Goal: Information Seeking & Learning: Obtain resource

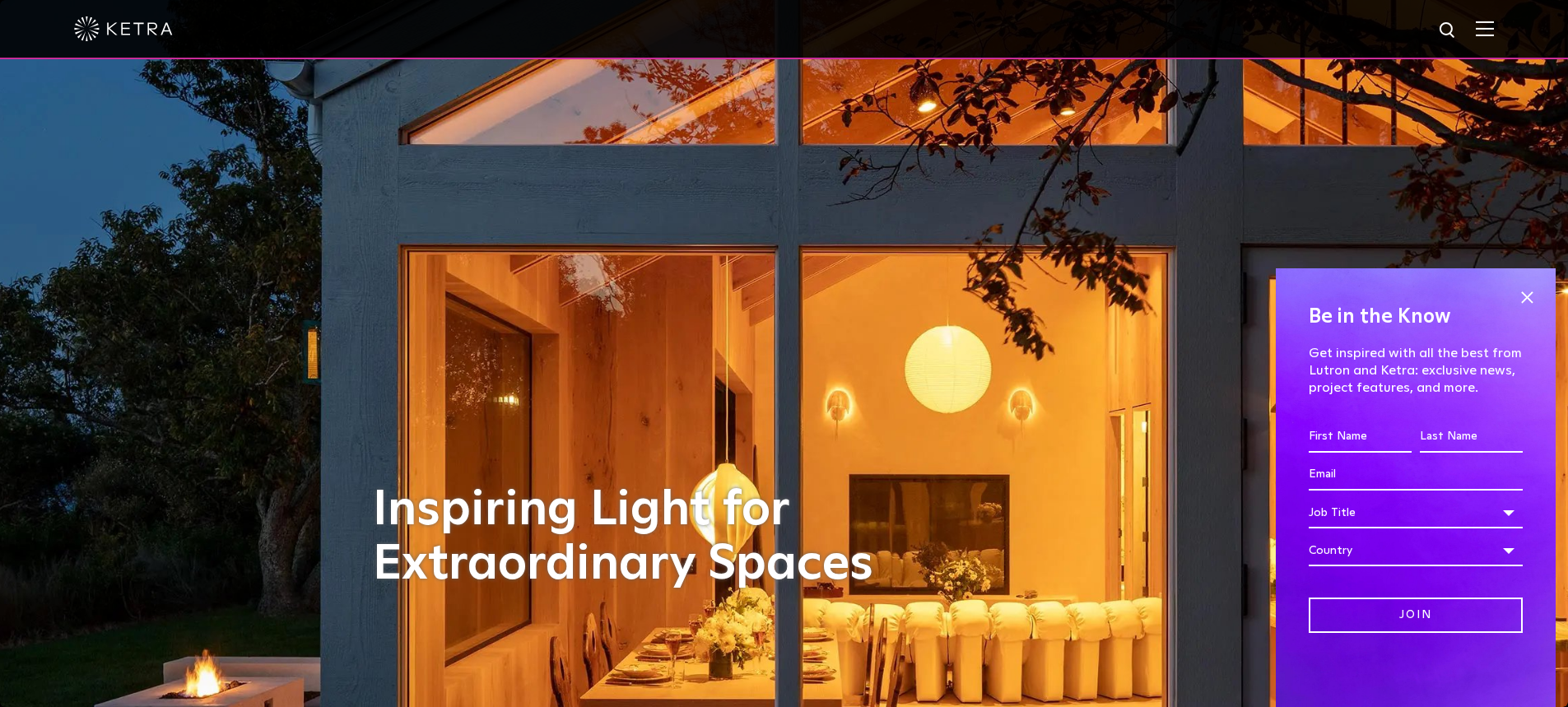
click at [1494, 33] on img at bounding box center [1485, 28] width 18 height 16
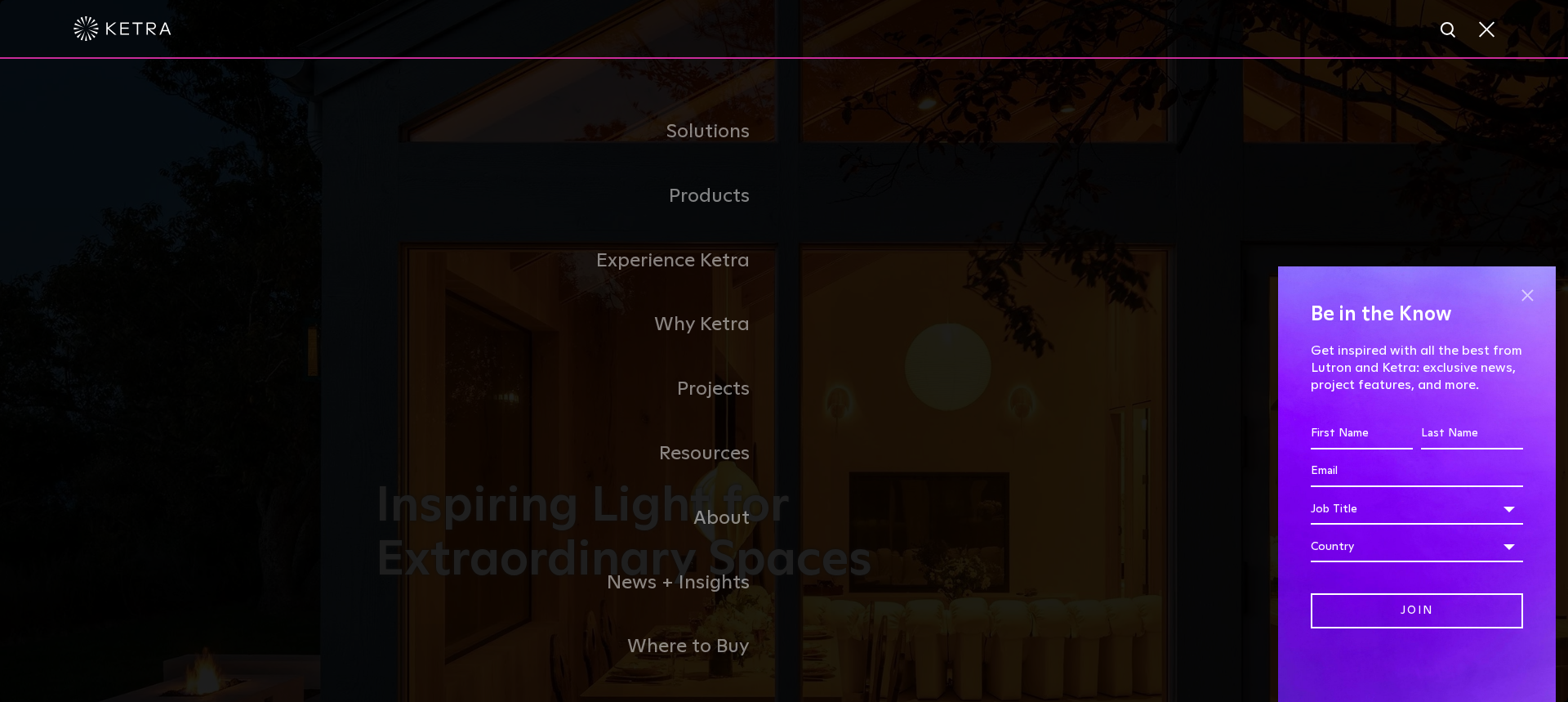
click at [1524, 294] on span at bounding box center [1527, 295] width 24 height 24
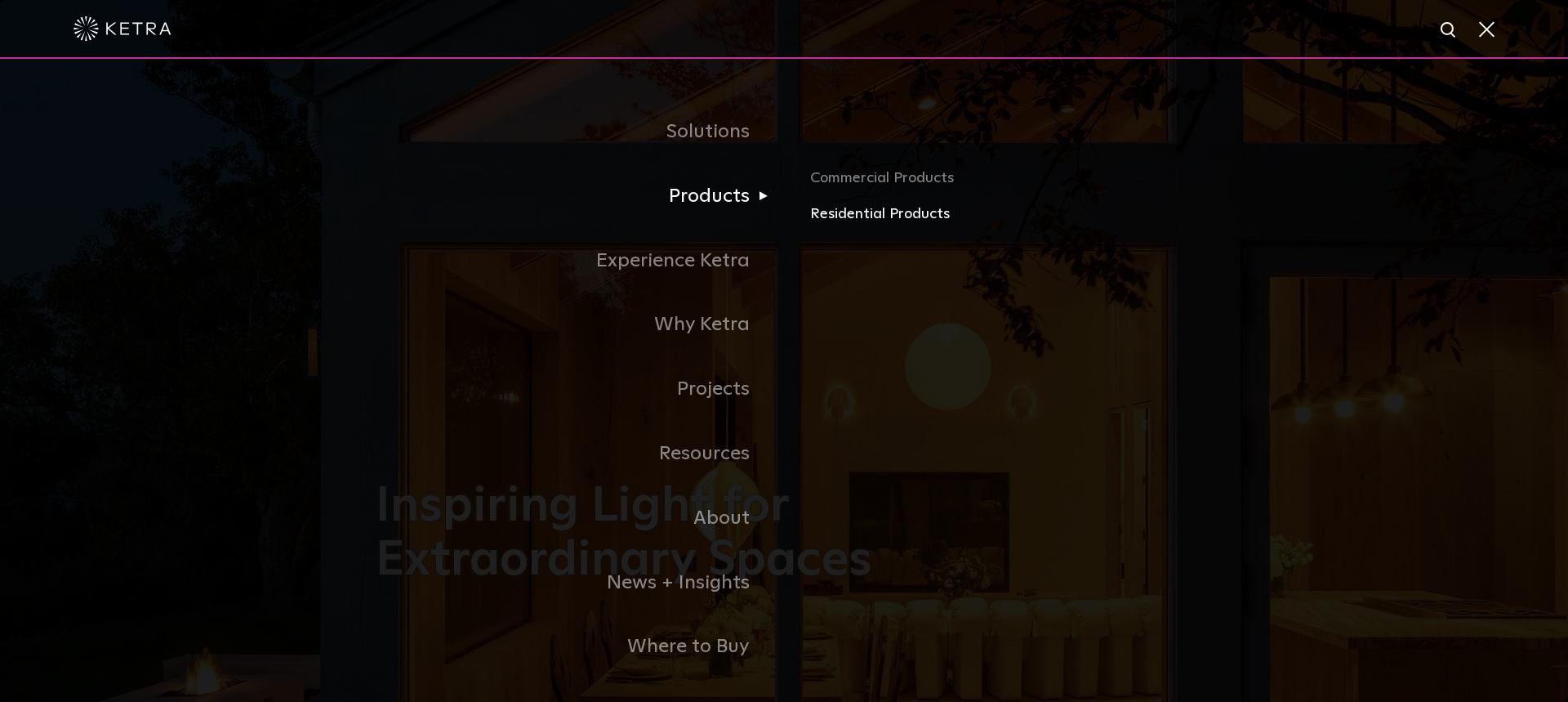
click at [845, 217] on link "Residential Products" at bounding box center [1001, 214] width 382 height 24
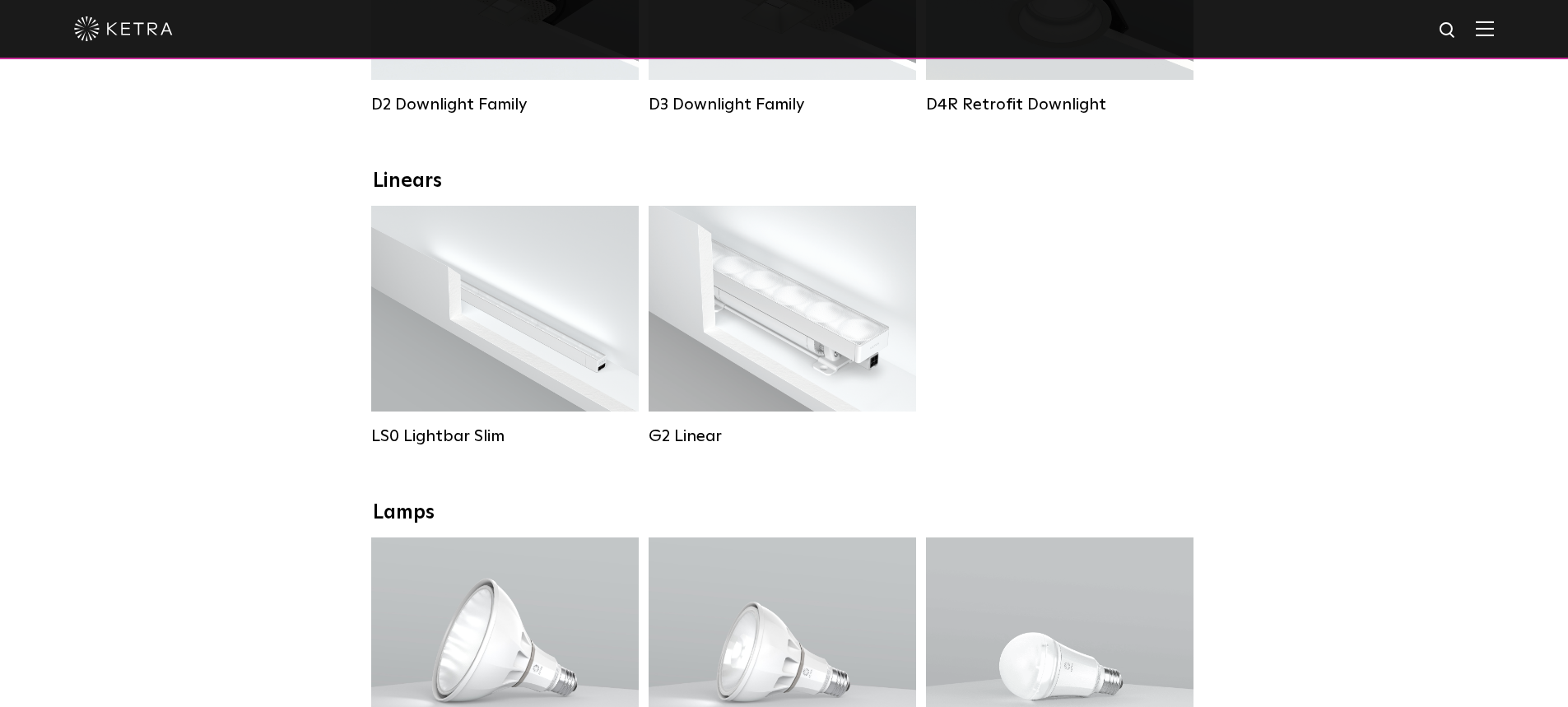
scroll to position [494, 0]
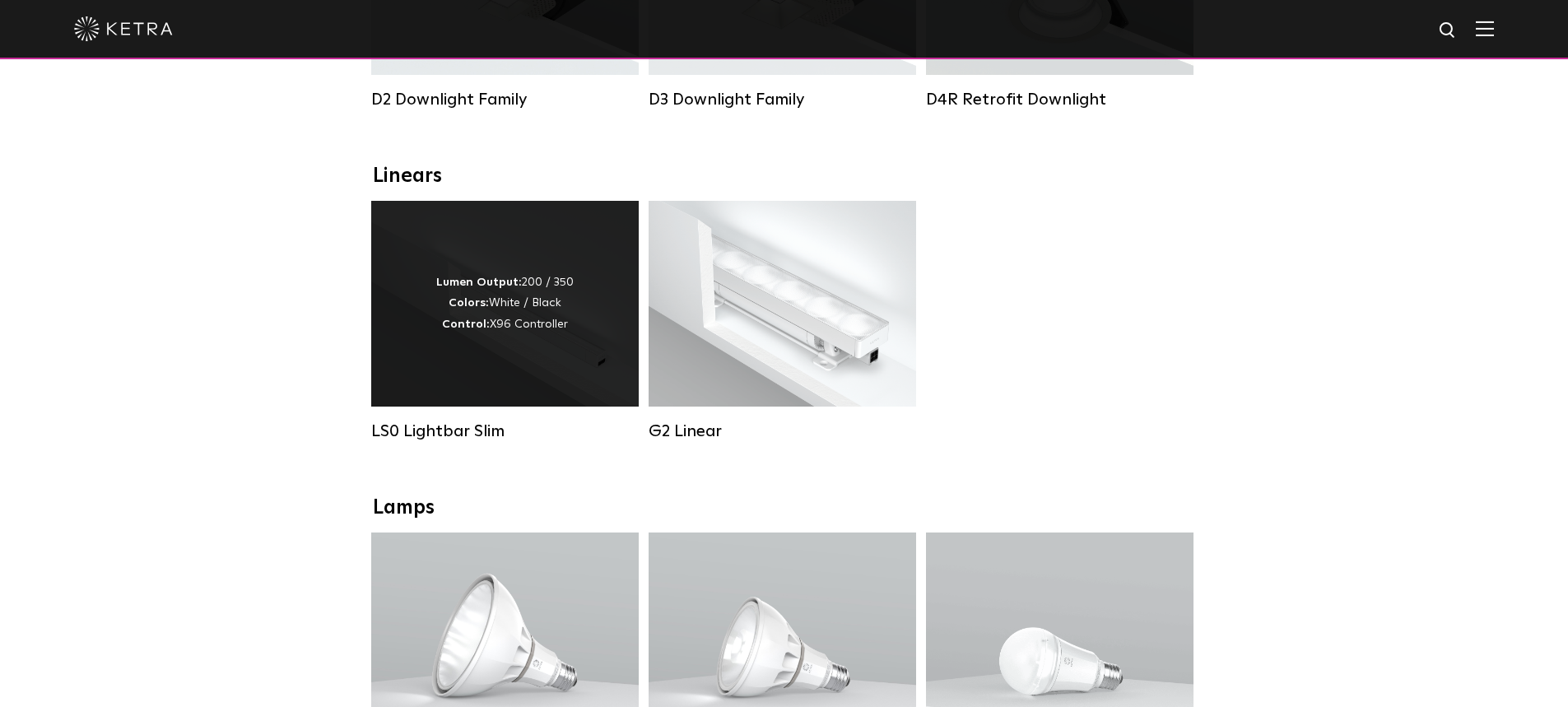
click at [537, 353] on div "Lumen Output: 200 / 350 Colors: White / Black Control: X96 Controller" at bounding box center [505, 304] width 268 height 206
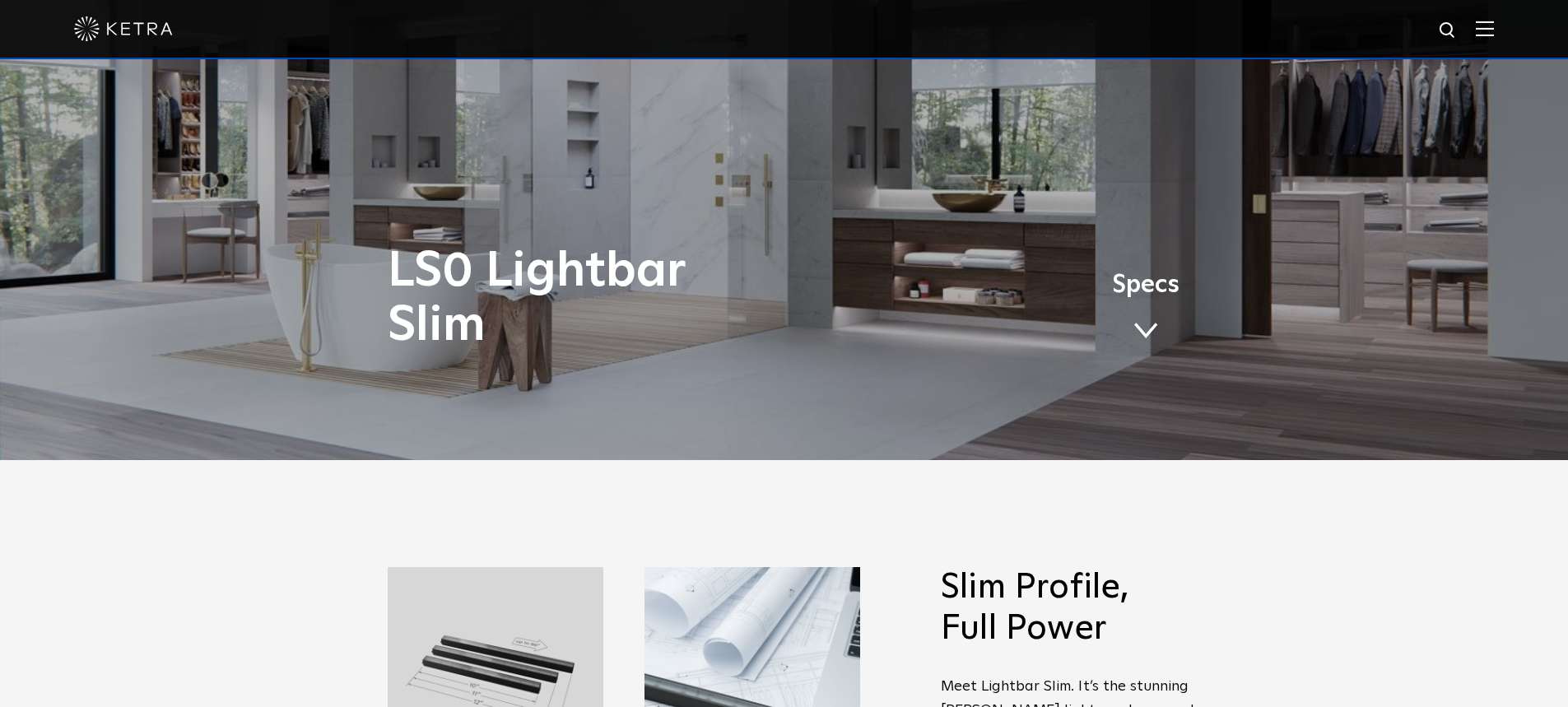
click at [1136, 313] on link "Specs" at bounding box center [1145, 312] width 68 height 64
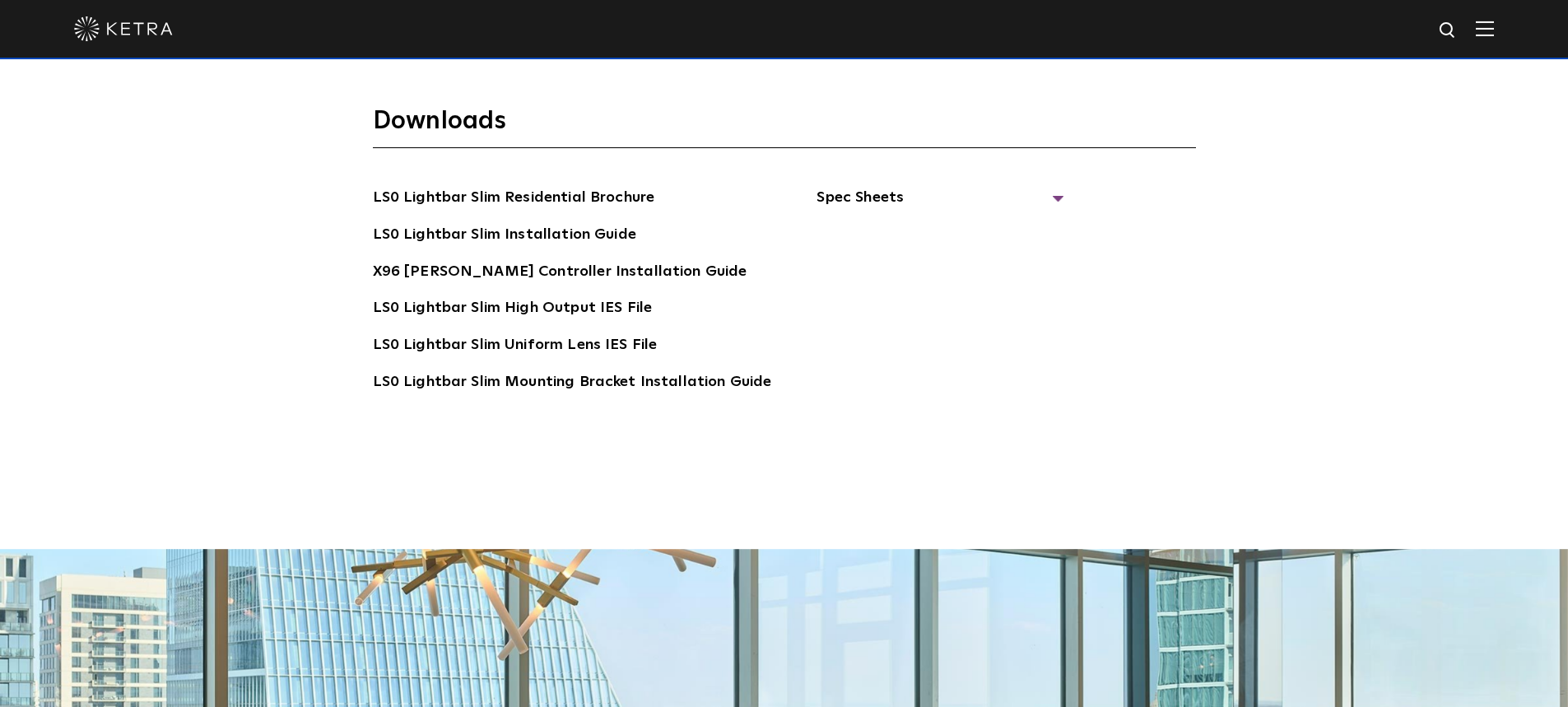
scroll to position [3327, 0]
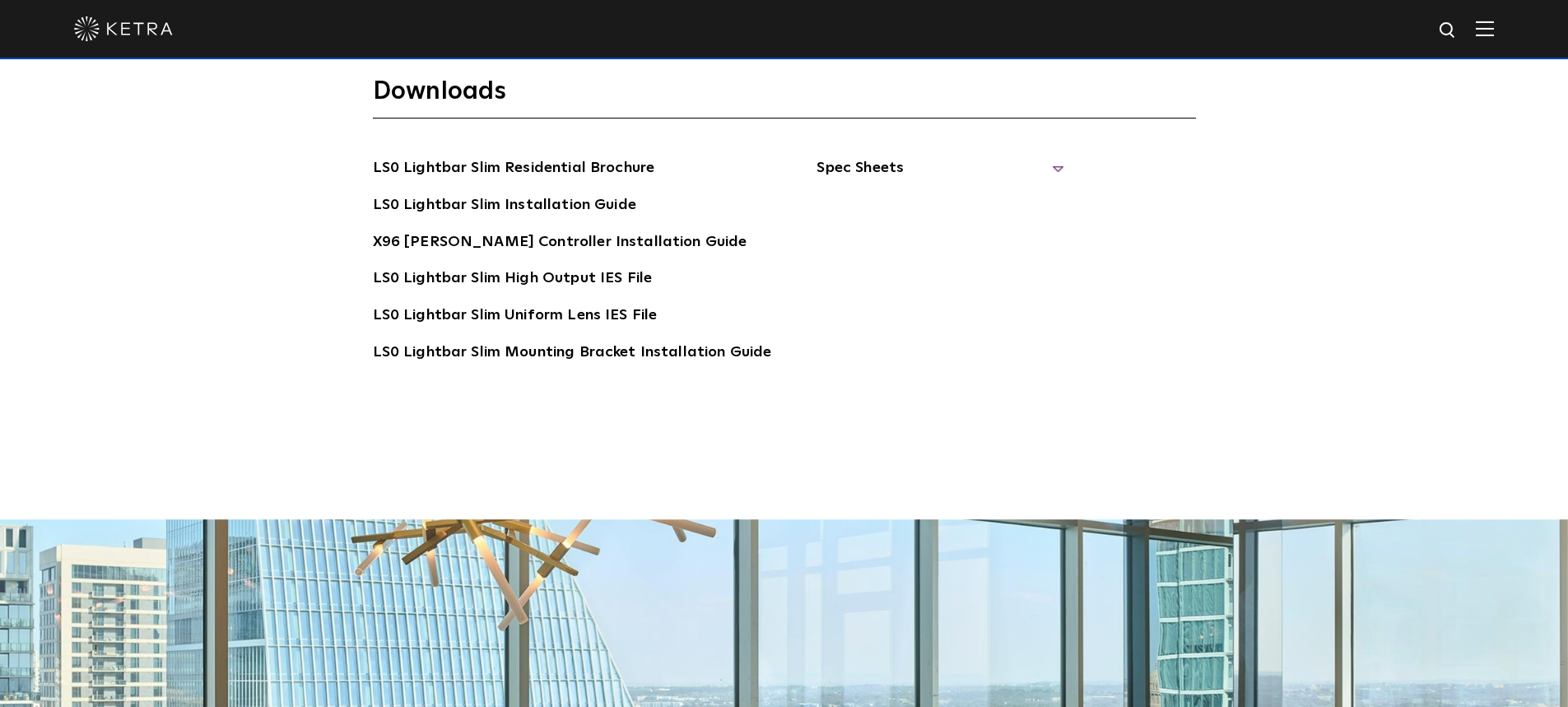
click at [859, 156] on span "Spec Sheets" at bounding box center [940, 174] width 247 height 36
click at [930, 193] on link "LS0 Lightbar Slim Spec Sheet" at bounding box center [942, 206] width 211 height 26
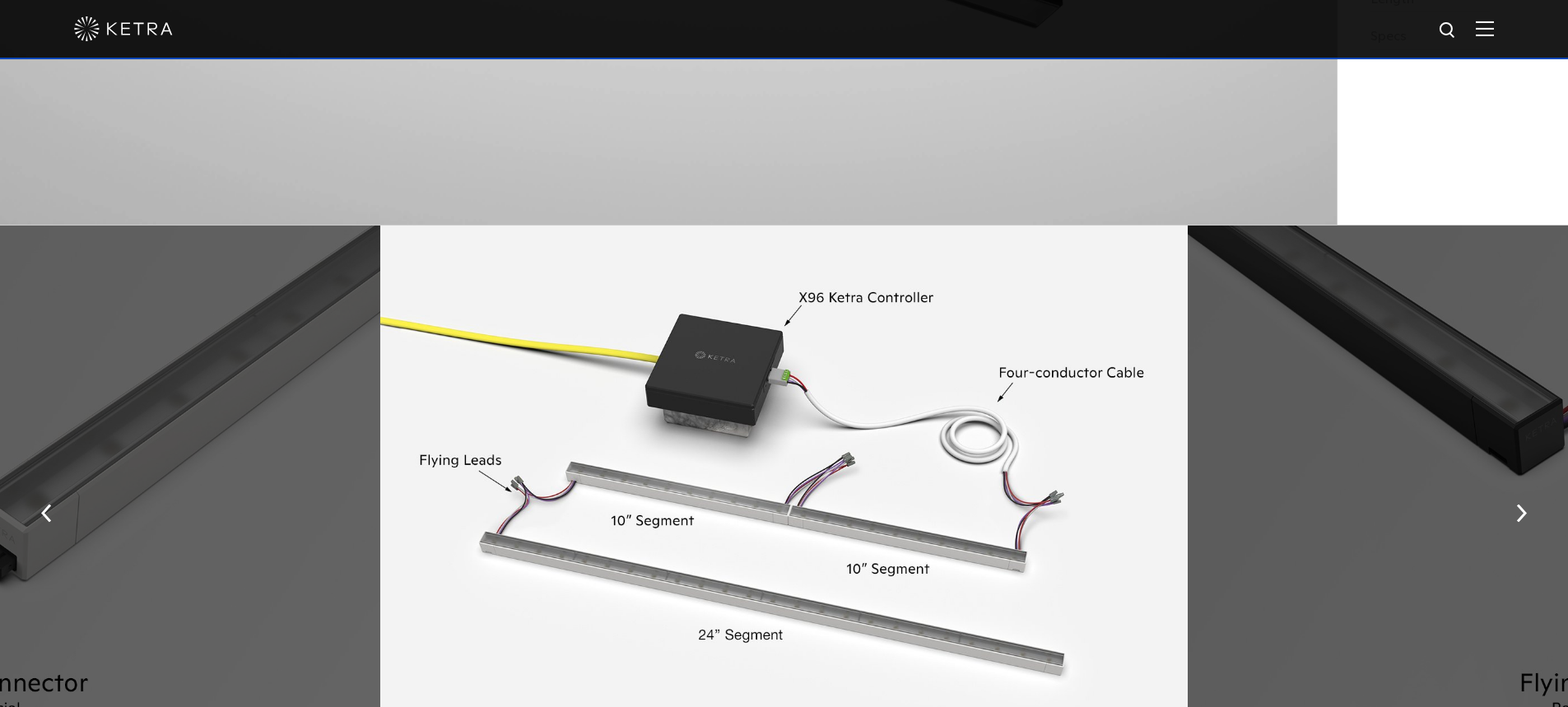
scroll to position [2175, 0]
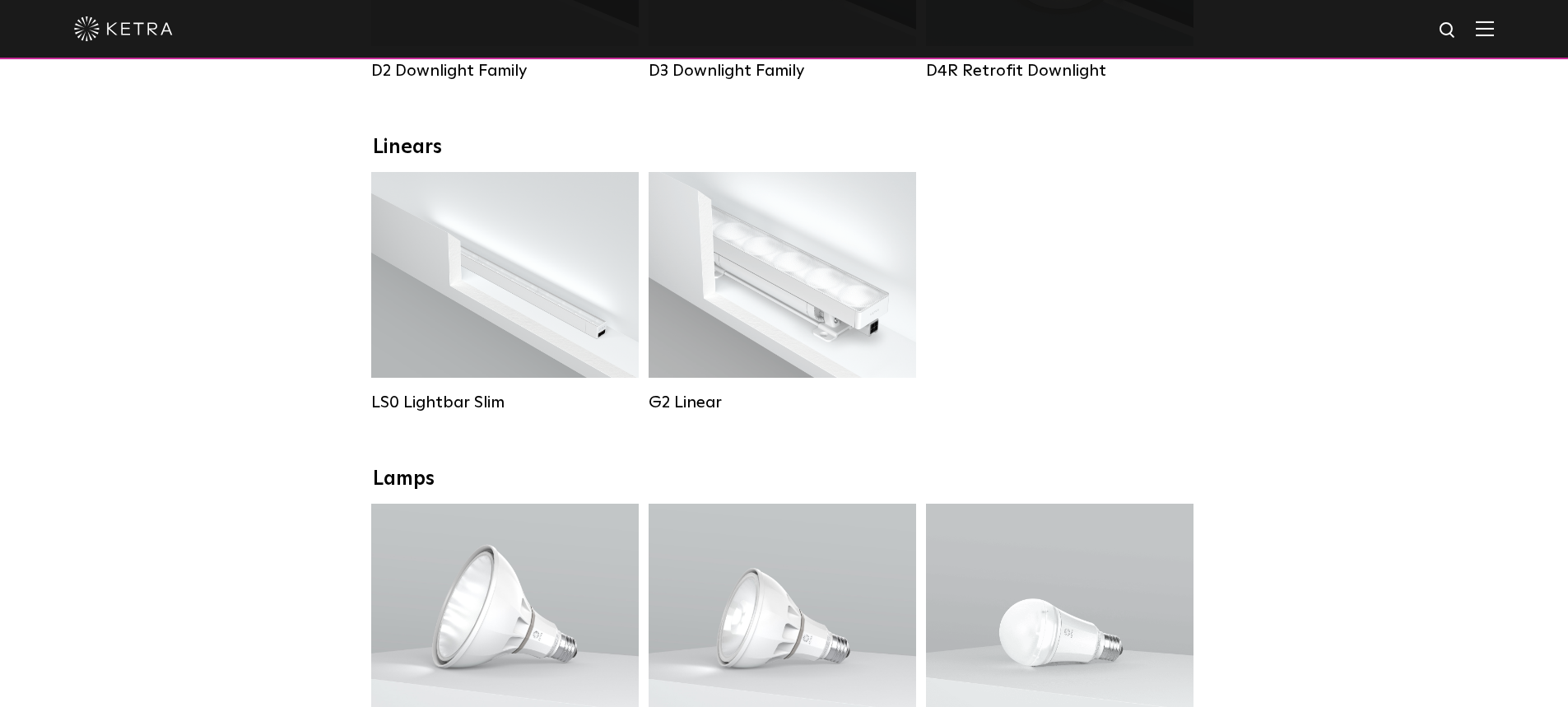
scroll to position [329, 0]
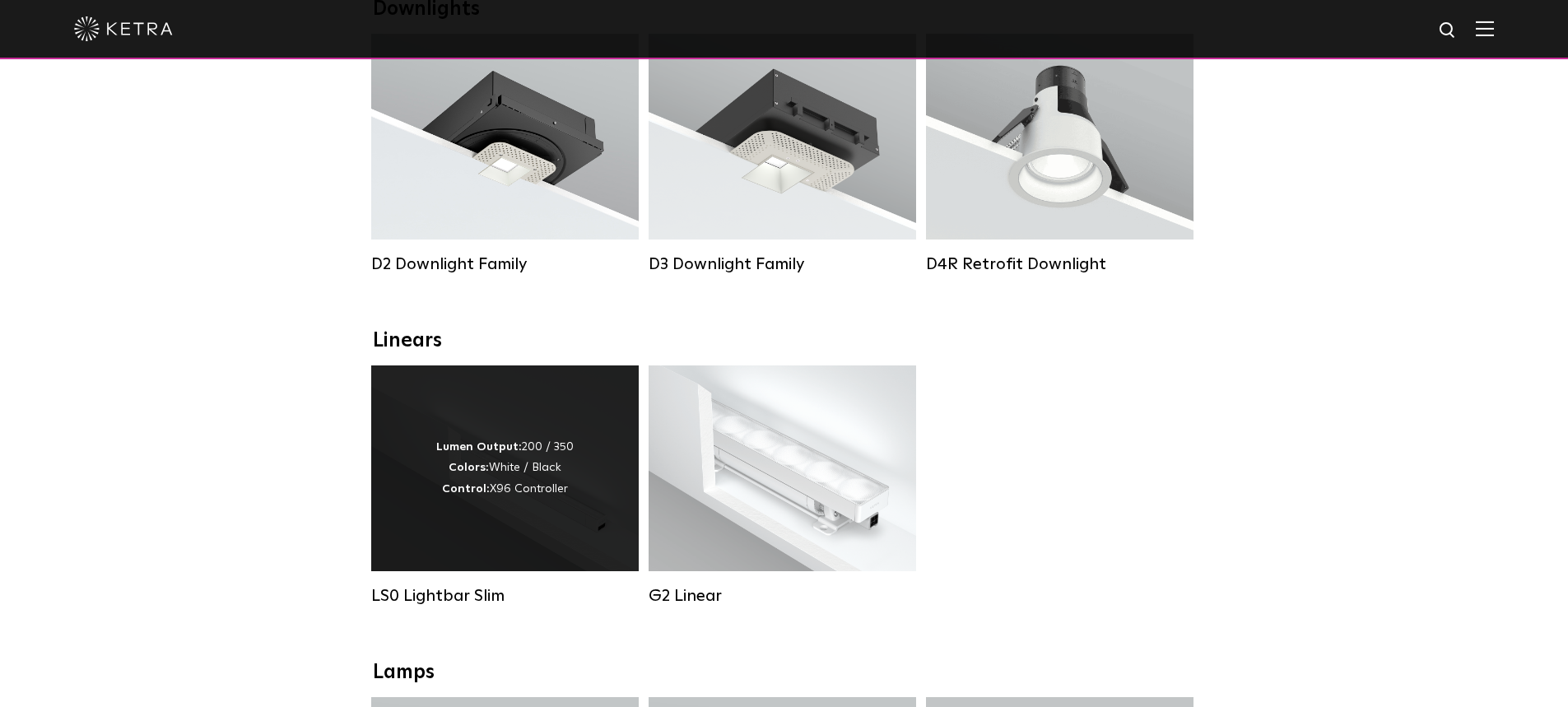
click at [535, 532] on div "Lumen Output: 200 / 350 Colors: White / Black Control: X96 Controller" at bounding box center [505, 468] width 268 height 206
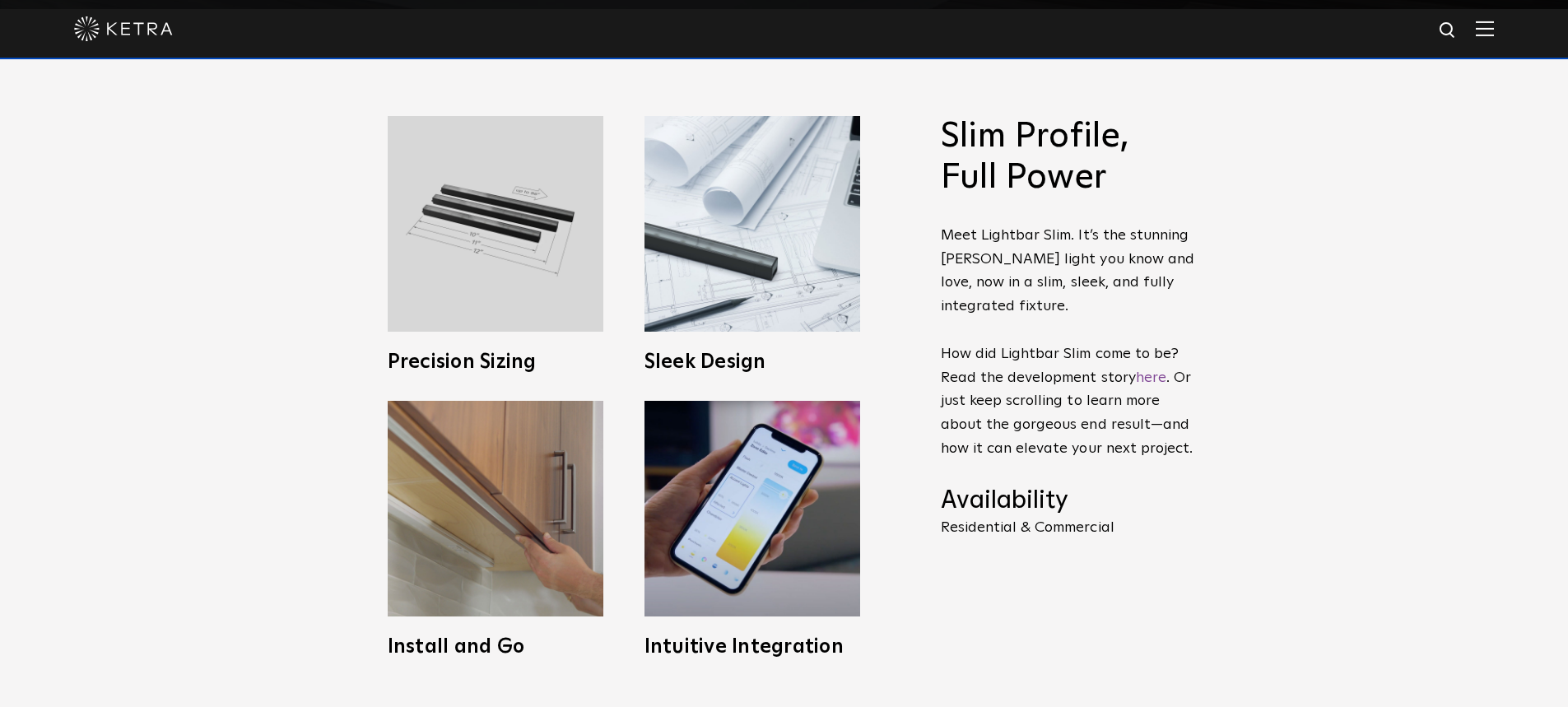
scroll to position [740, 0]
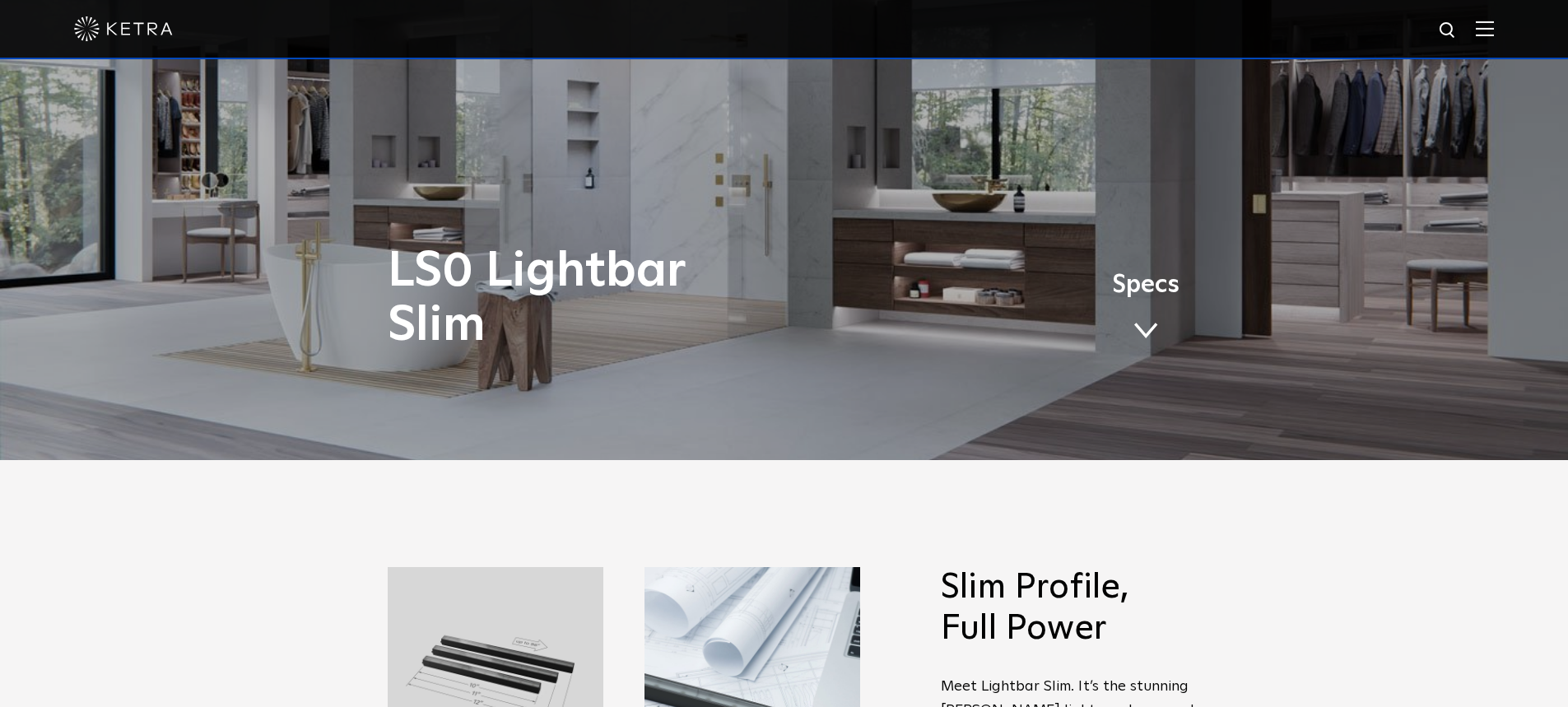
click at [1145, 320] on link "Specs" at bounding box center [1145, 312] width 68 height 64
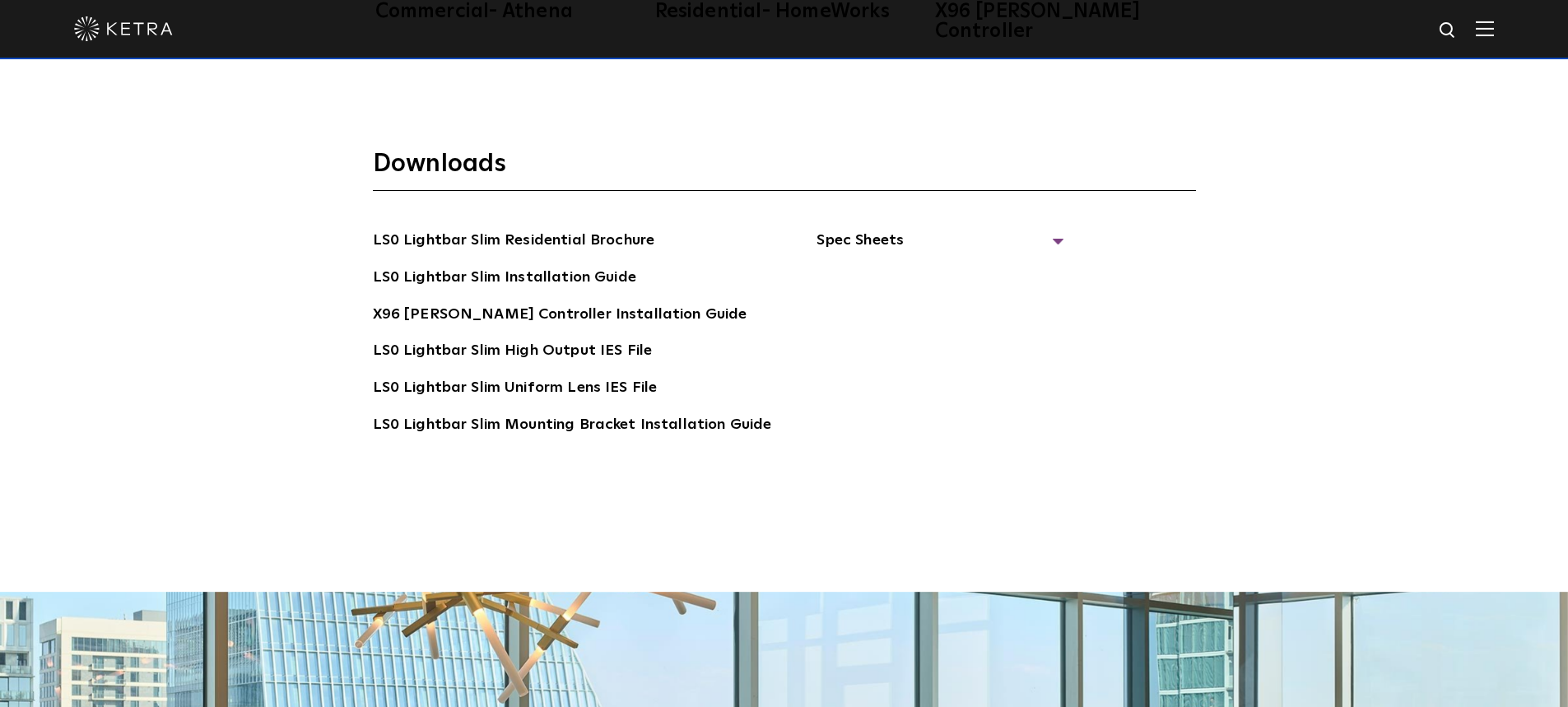
scroll to position [3163, 0]
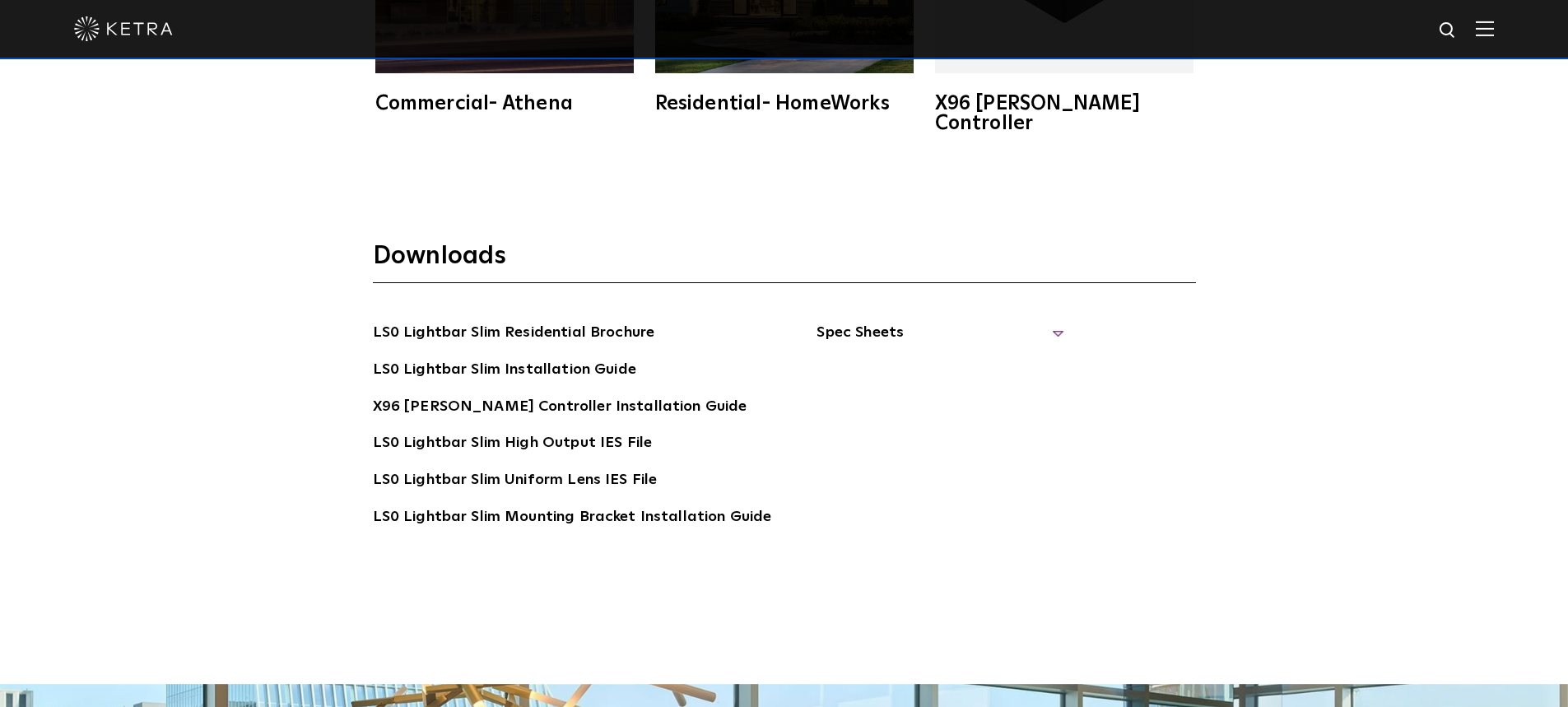
click at [878, 321] on span "Spec Sheets" at bounding box center [940, 339] width 247 height 36
click at [902, 357] on link "LS0 Lightbar Slim Spec Sheet" at bounding box center [942, 370] width 211 height 26
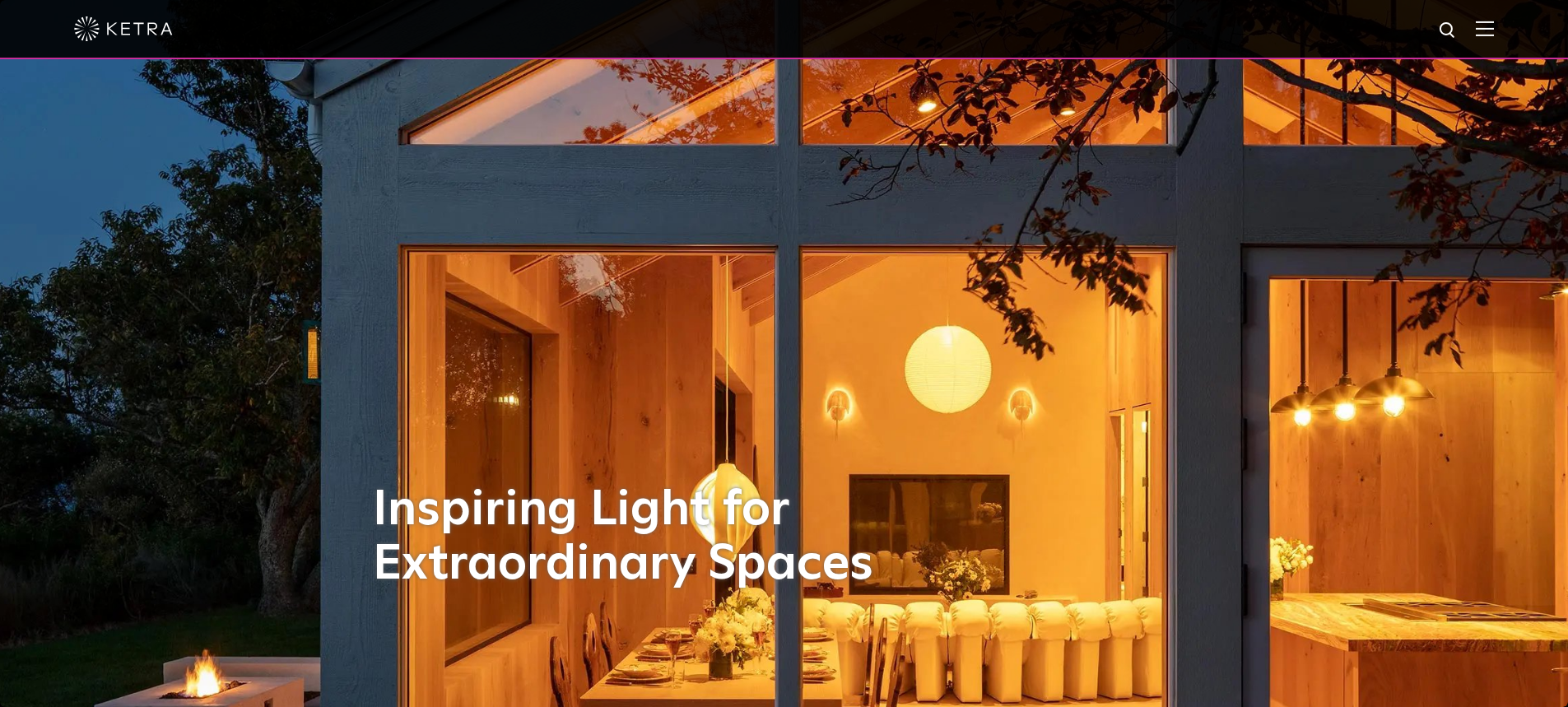
click at [1494, 30] on img at bounding box center [1485, 28] width 18 height 16
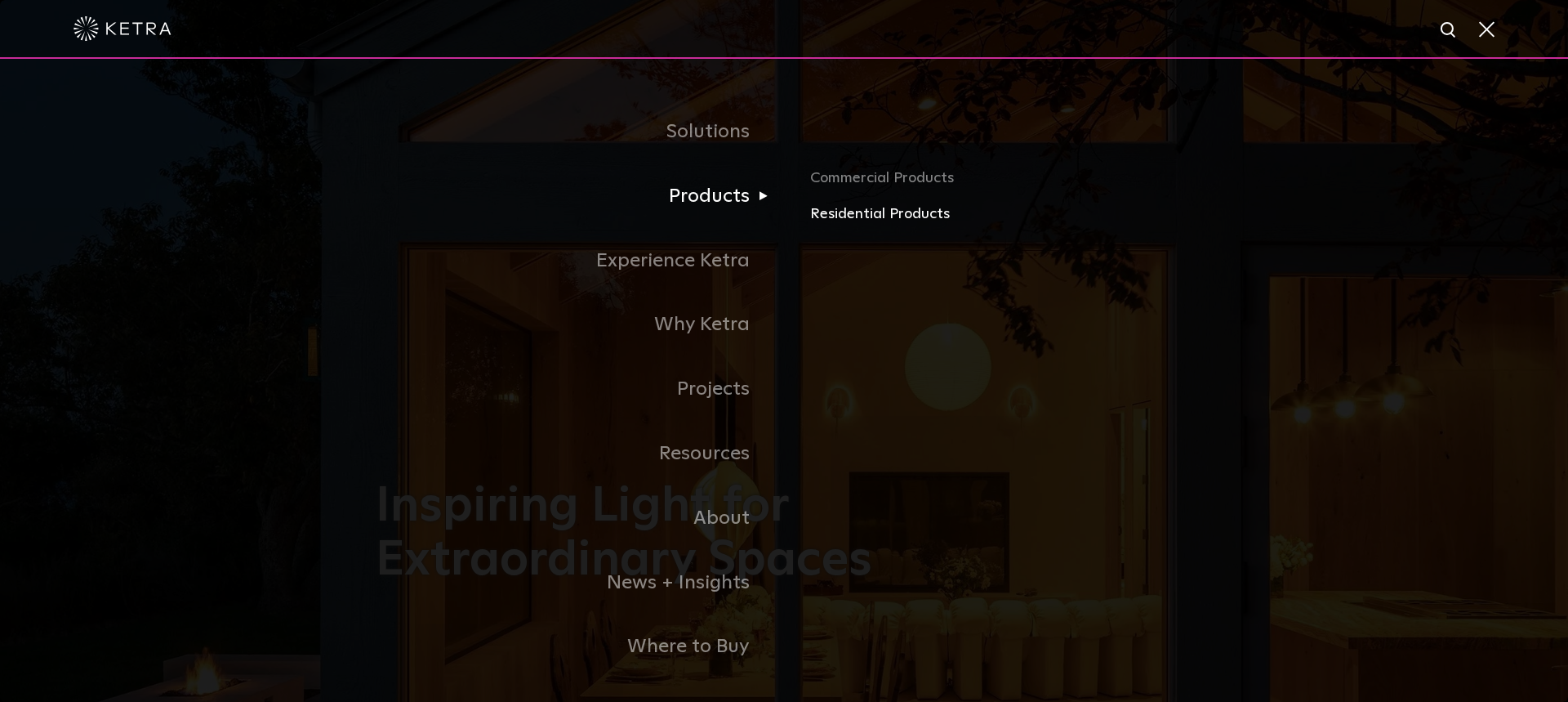
click at [877, 214] on link "Residential Products" at bounding box center [1001, 214] width 382 height 24
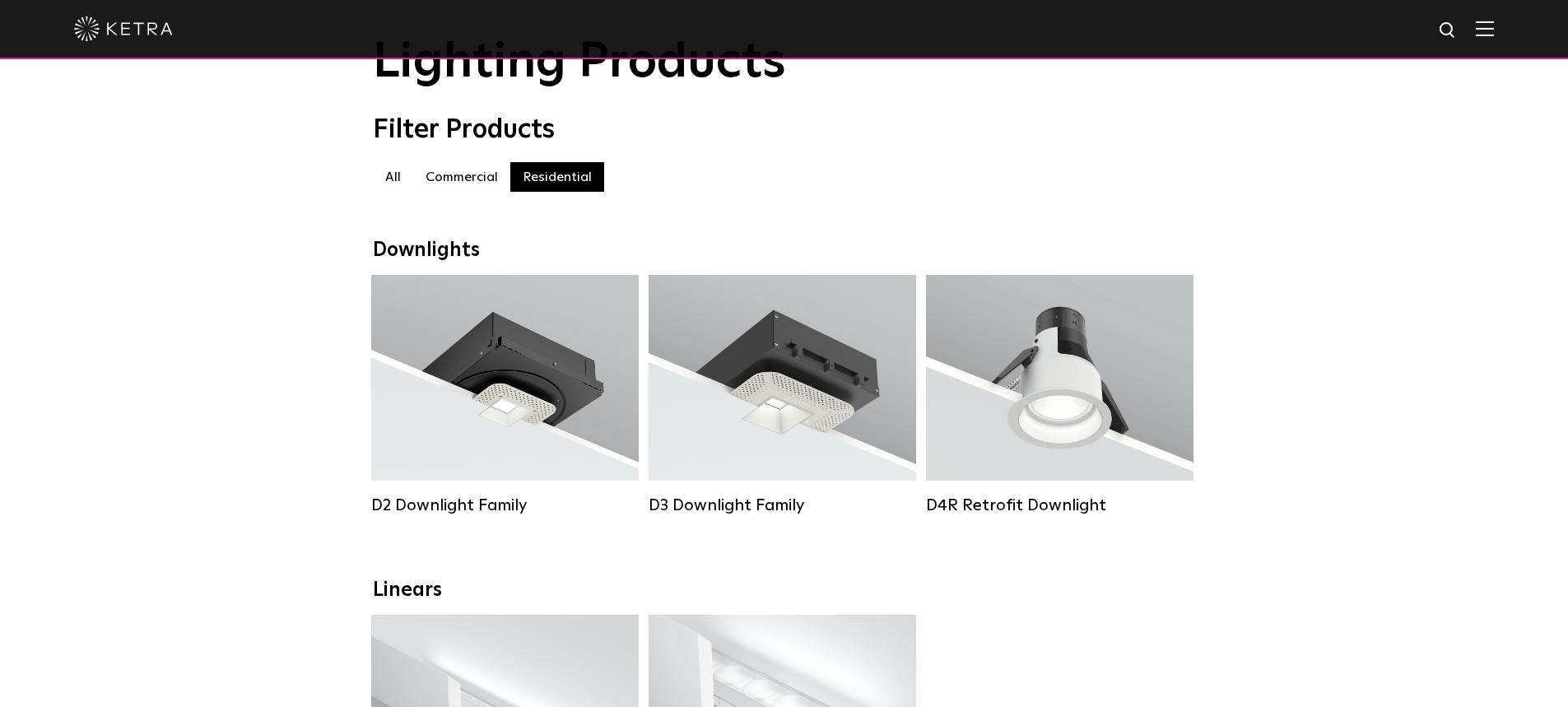
scroll to position [165, 0]
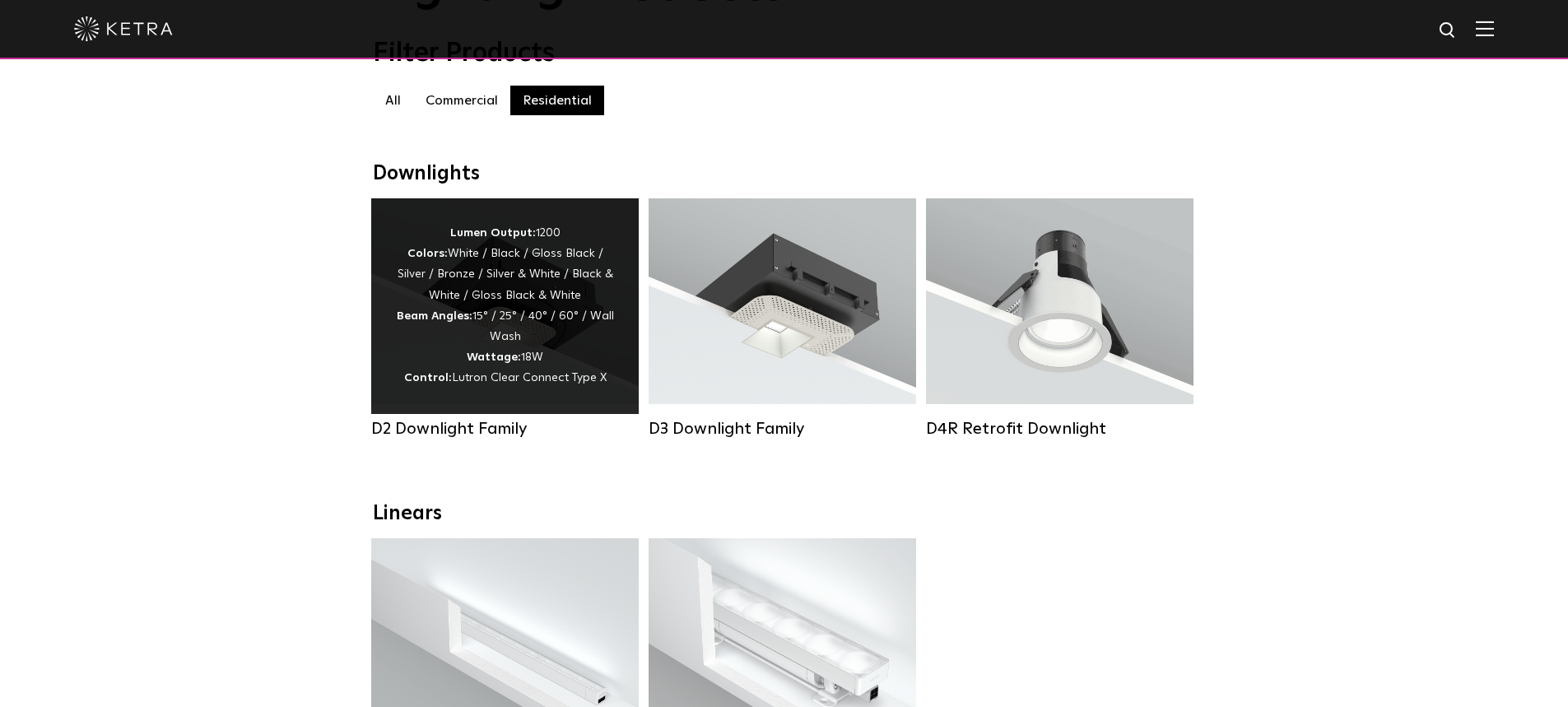
click at [525, 331] on div "Lumen Output: 1200 Colors: White / Black / Gloss Black / Silver / Bronze / Silv…" at bounding box center [505, 305] width 218 height 166
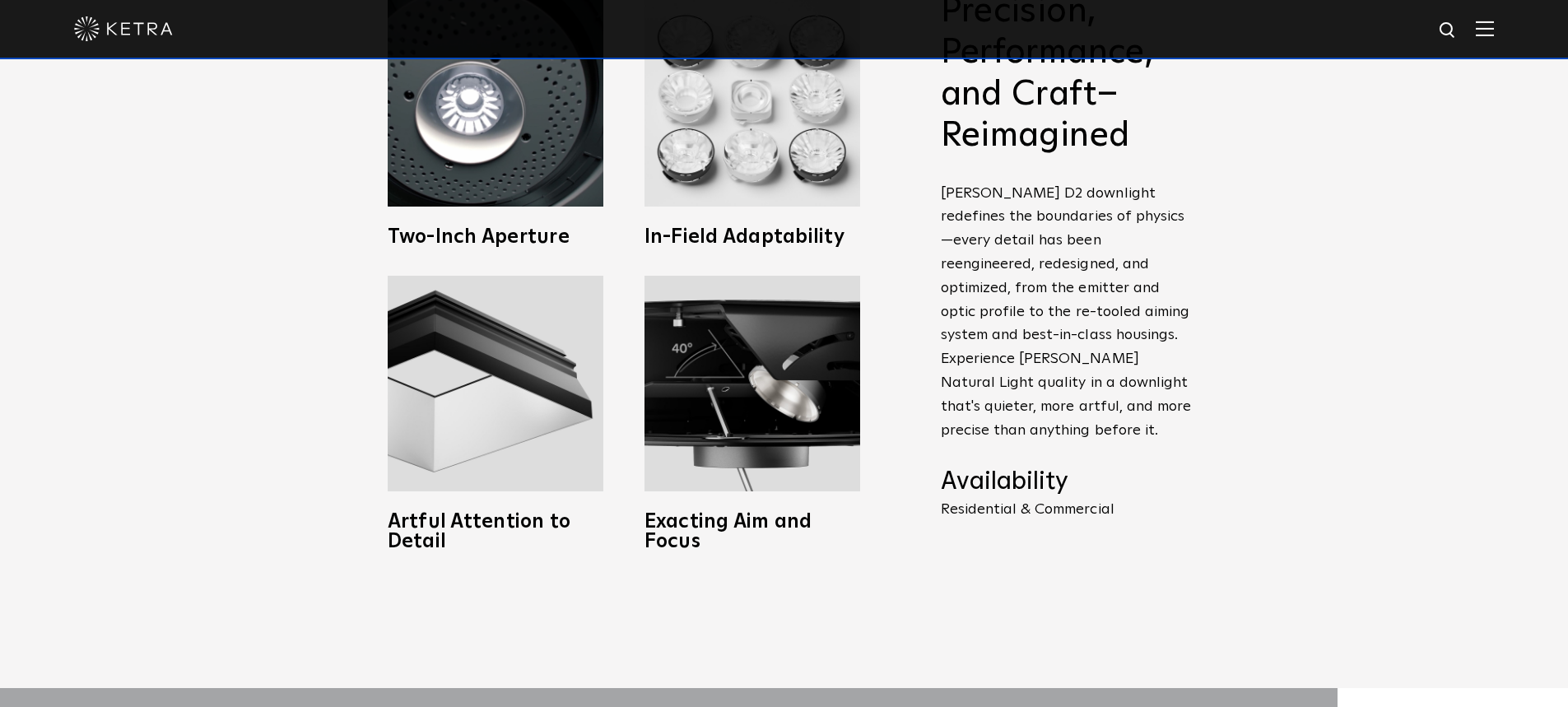
scroll to position [1234, 0]
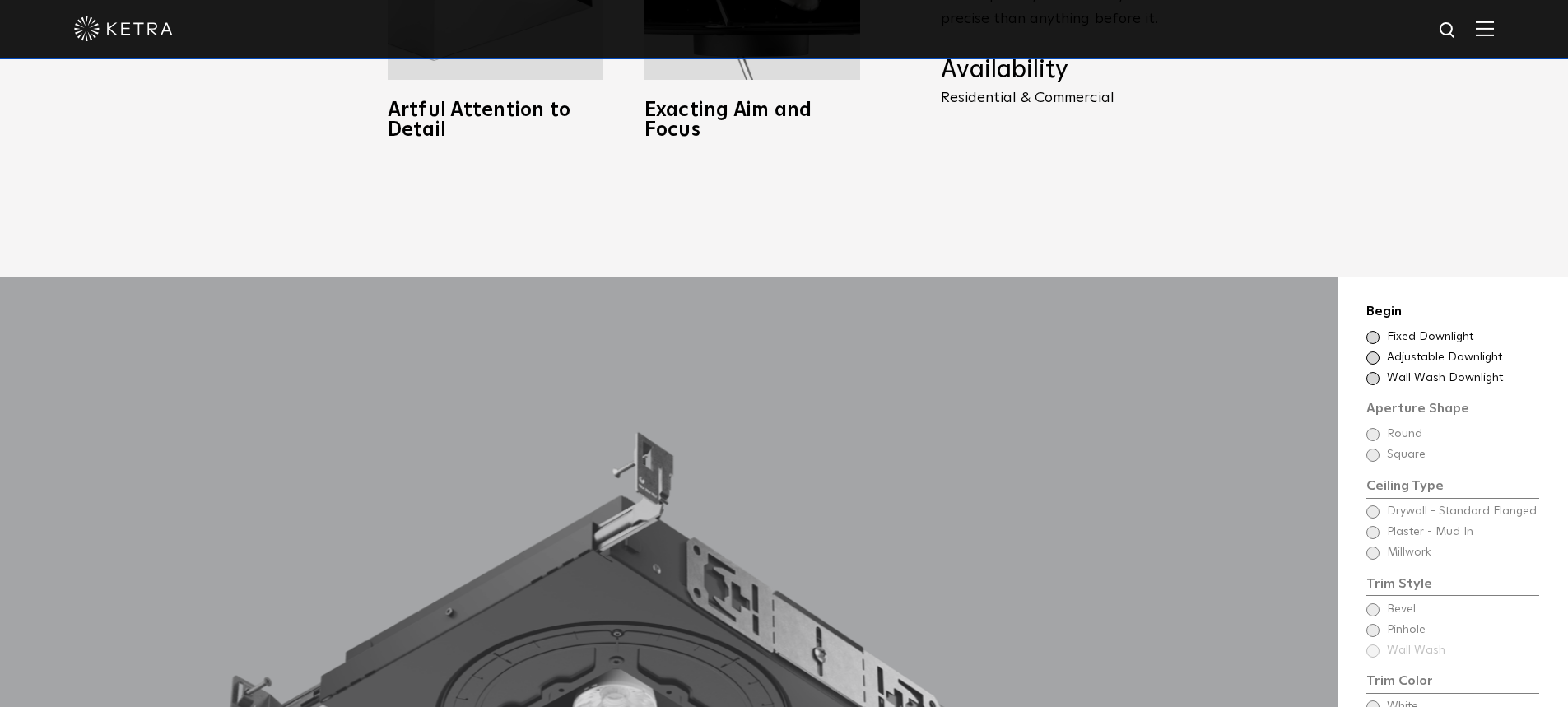
click at [1371, 352] on span at bounding box center [1372, 358] width 13 height 13
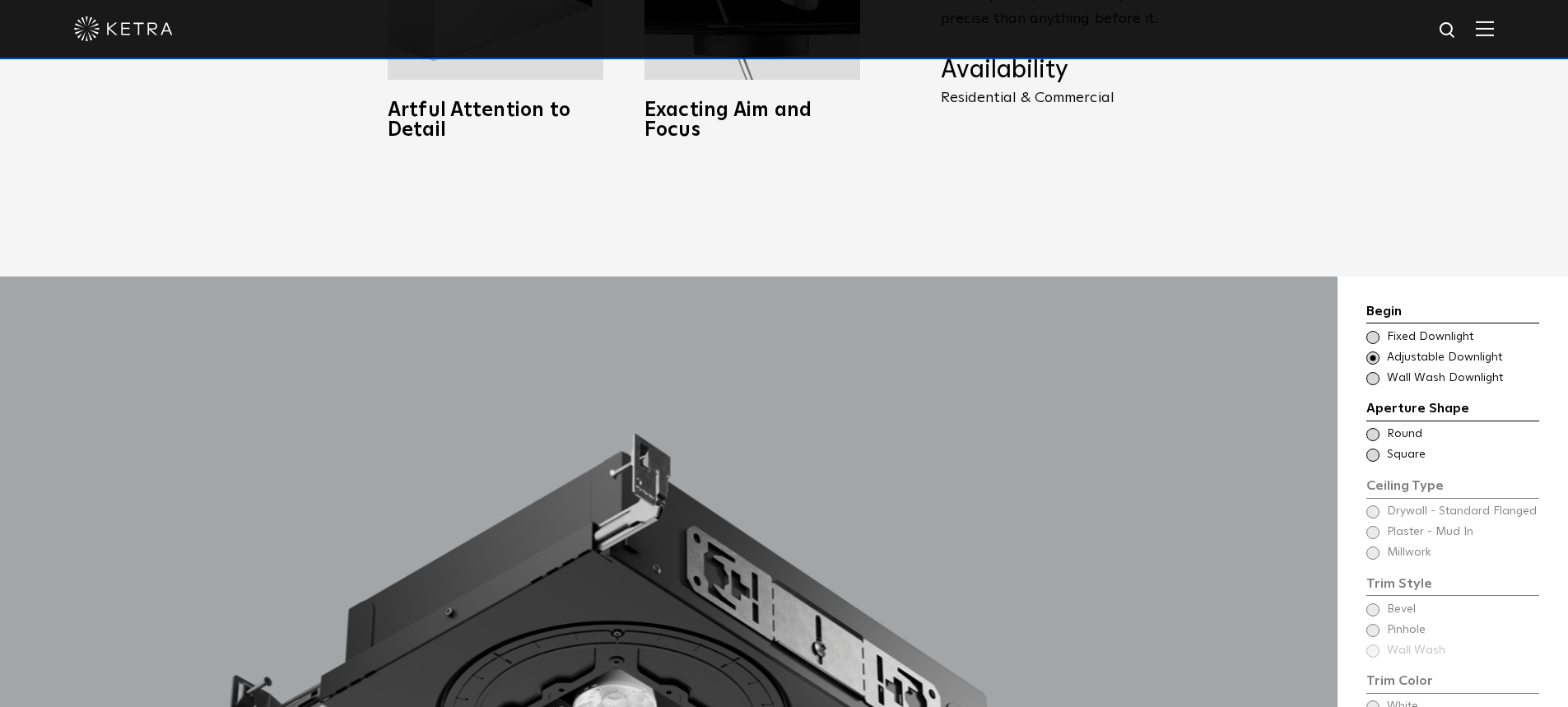
click at [1375, 428] on span at bounding box center [1372, 434] width 13 height 13
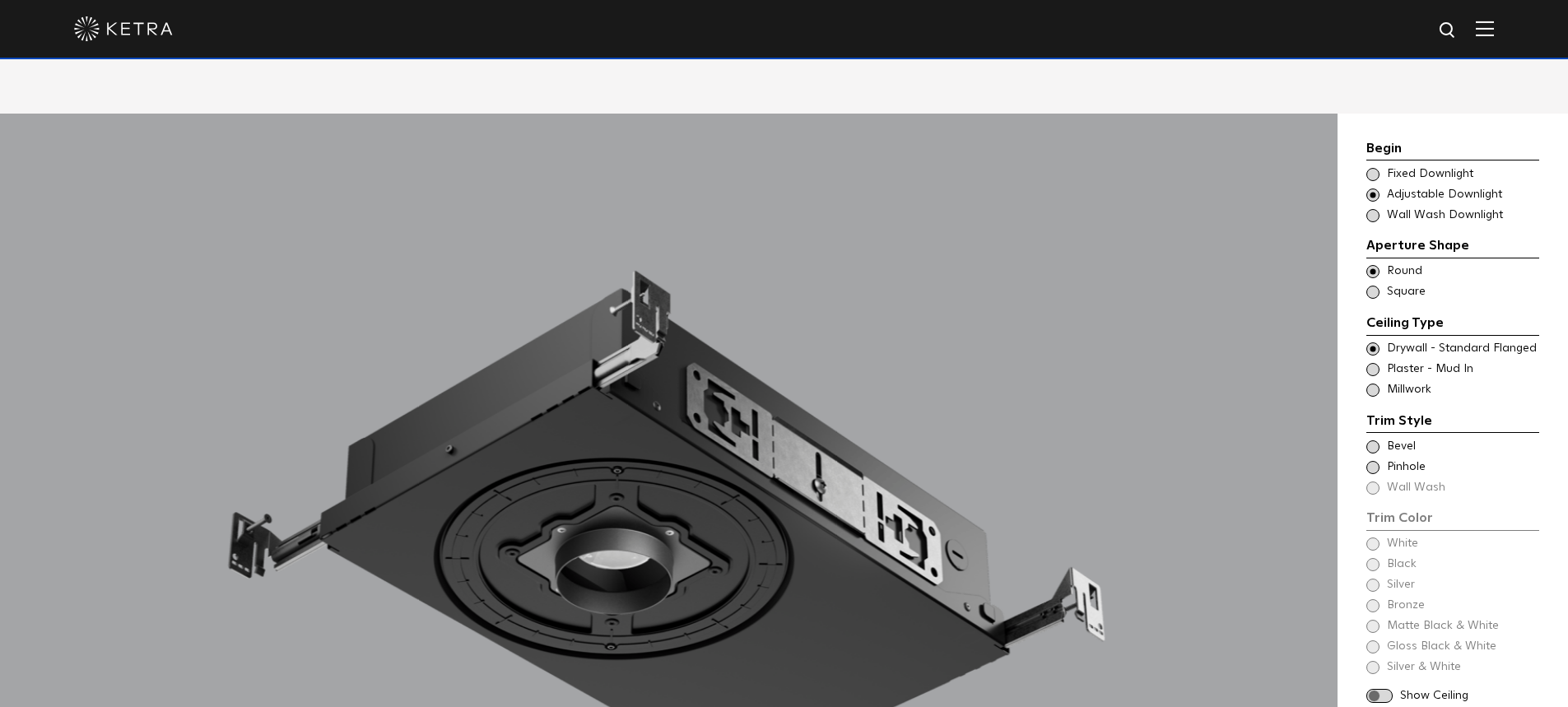
scroll to position [1399, 0]
click at [1371, 459] on span at bounding box center [1372, 465] width 13 height 13
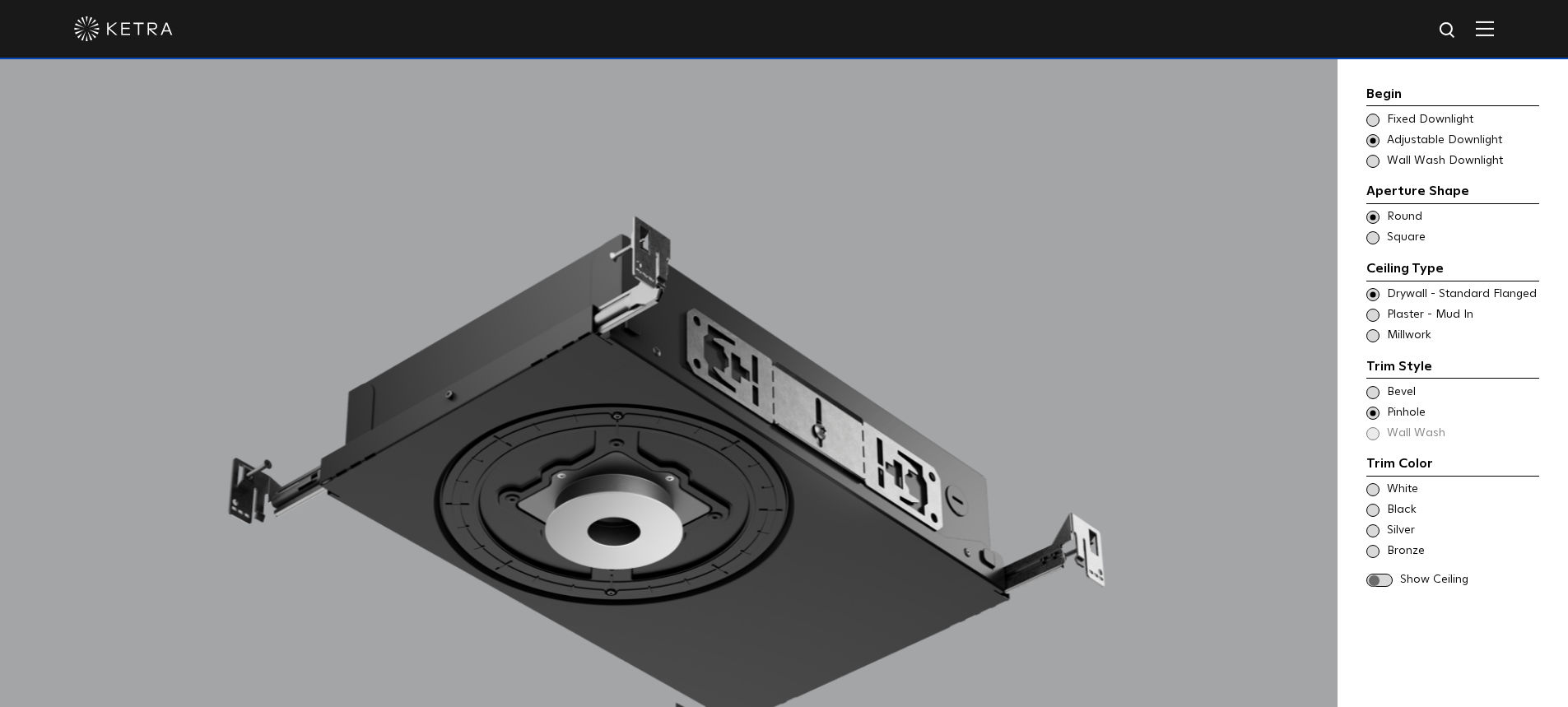
scroll to position [1481, 0]
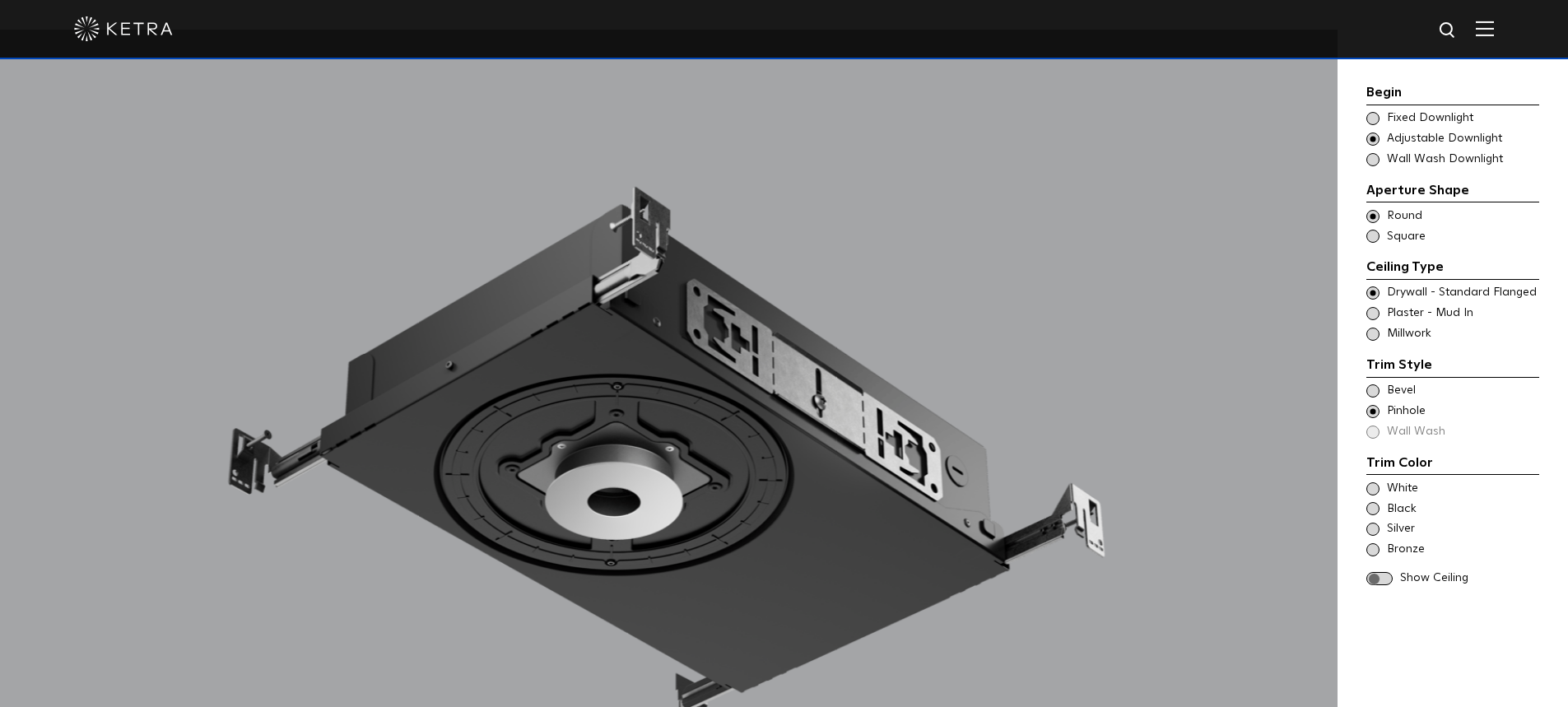
click at [1371, 481] on div "White" at bounding box center [1452, 489] width 173 height 17
click at [1371, 484] on span at bounding box center [1372, 489] width 13 height 13
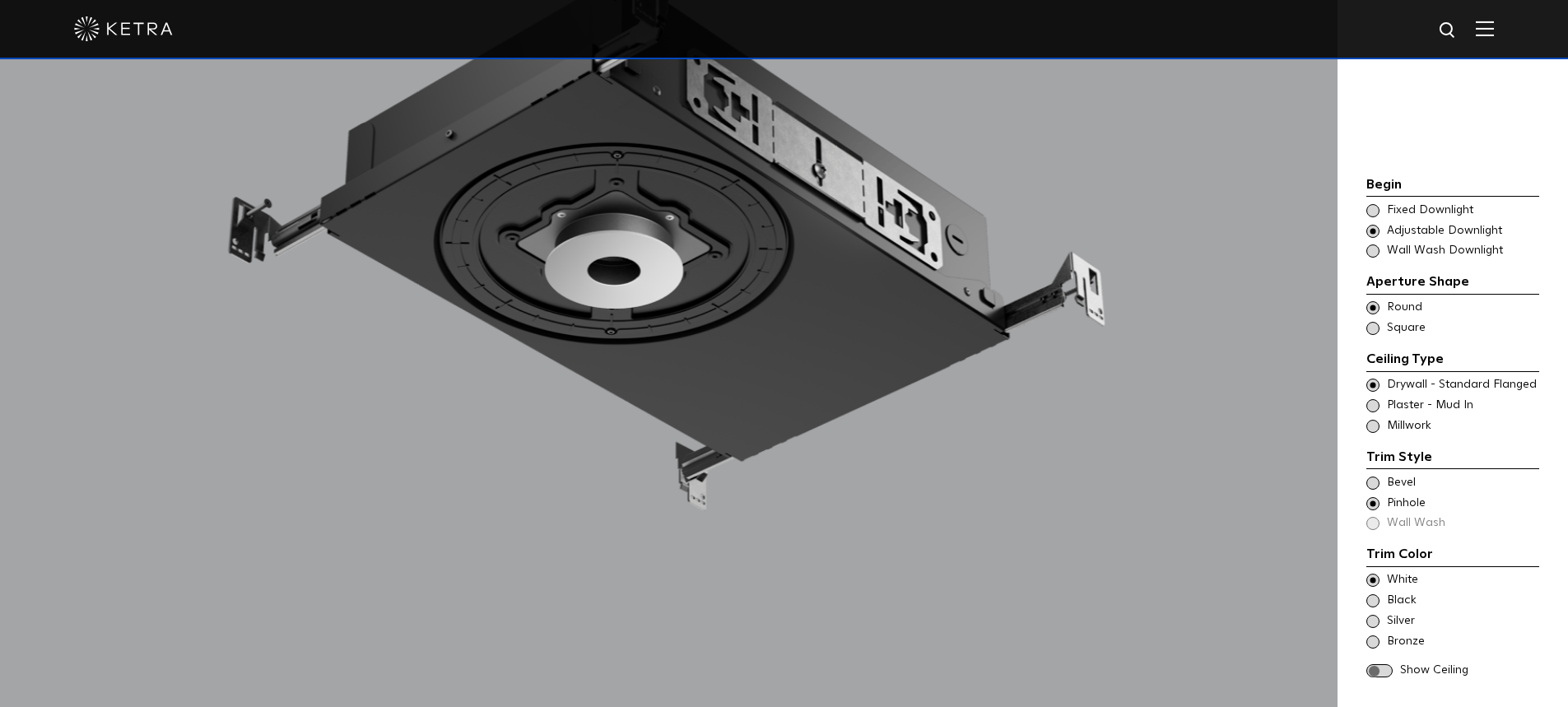
scroll to position [1646, 0]
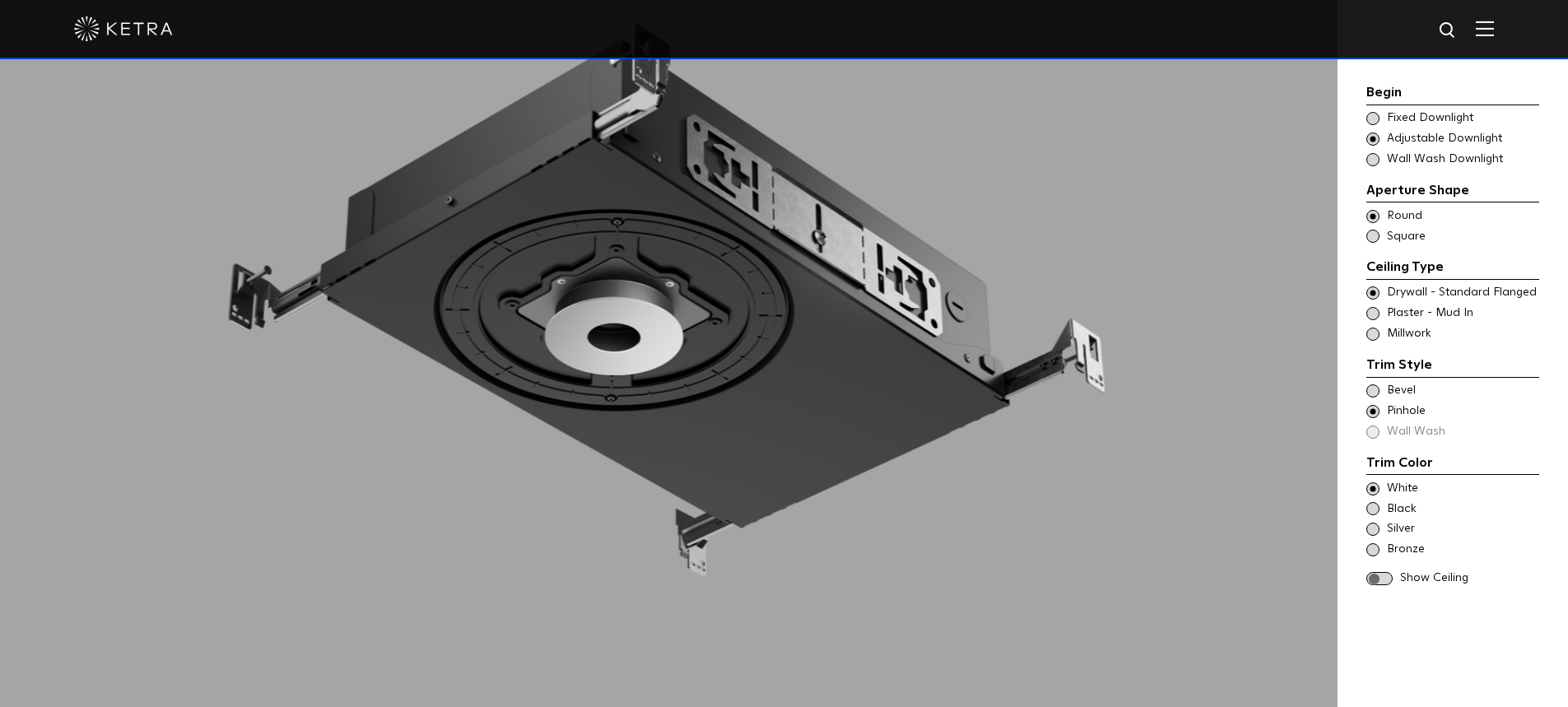
click at [569, 291] on div at bounding box center [669, 319] width 1337 height 910
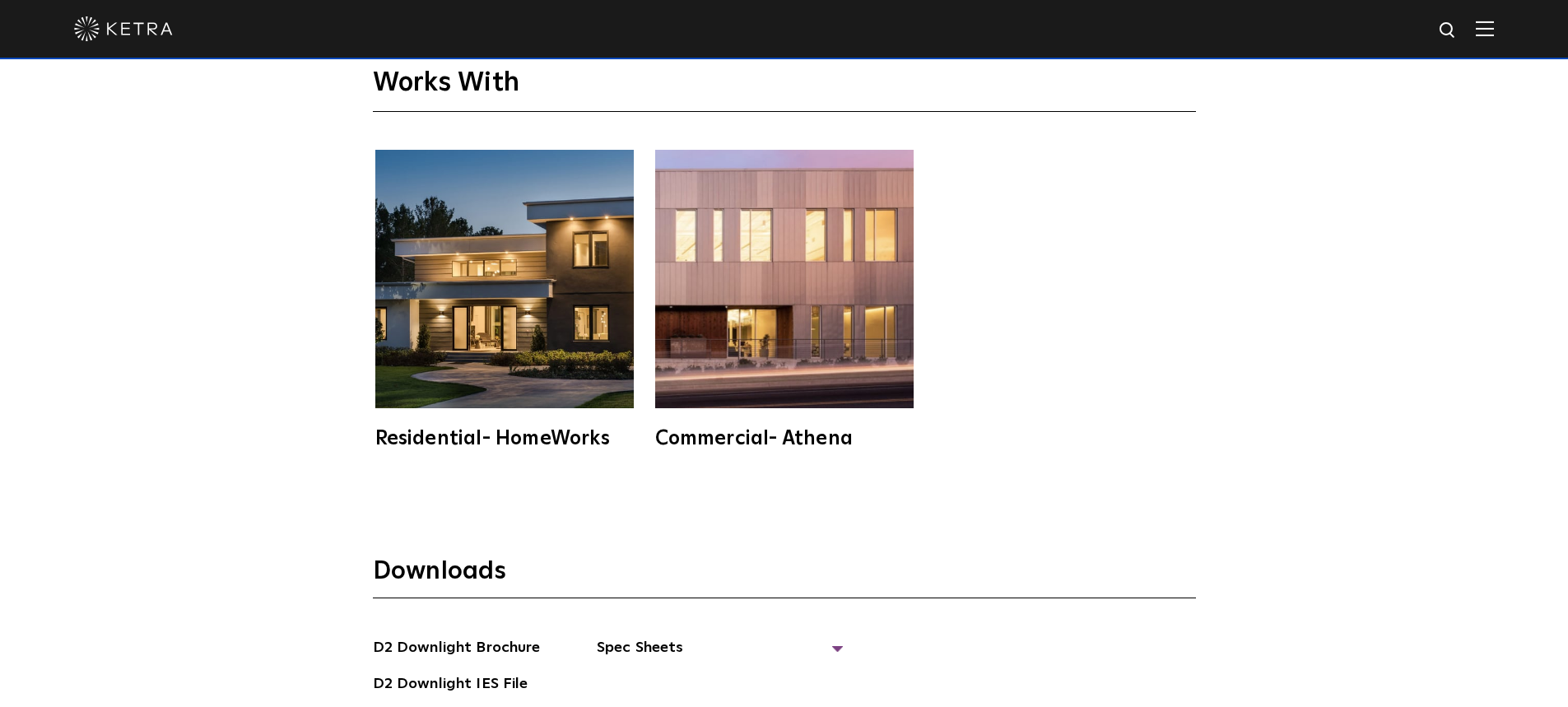
scroll to position [4525, 0]
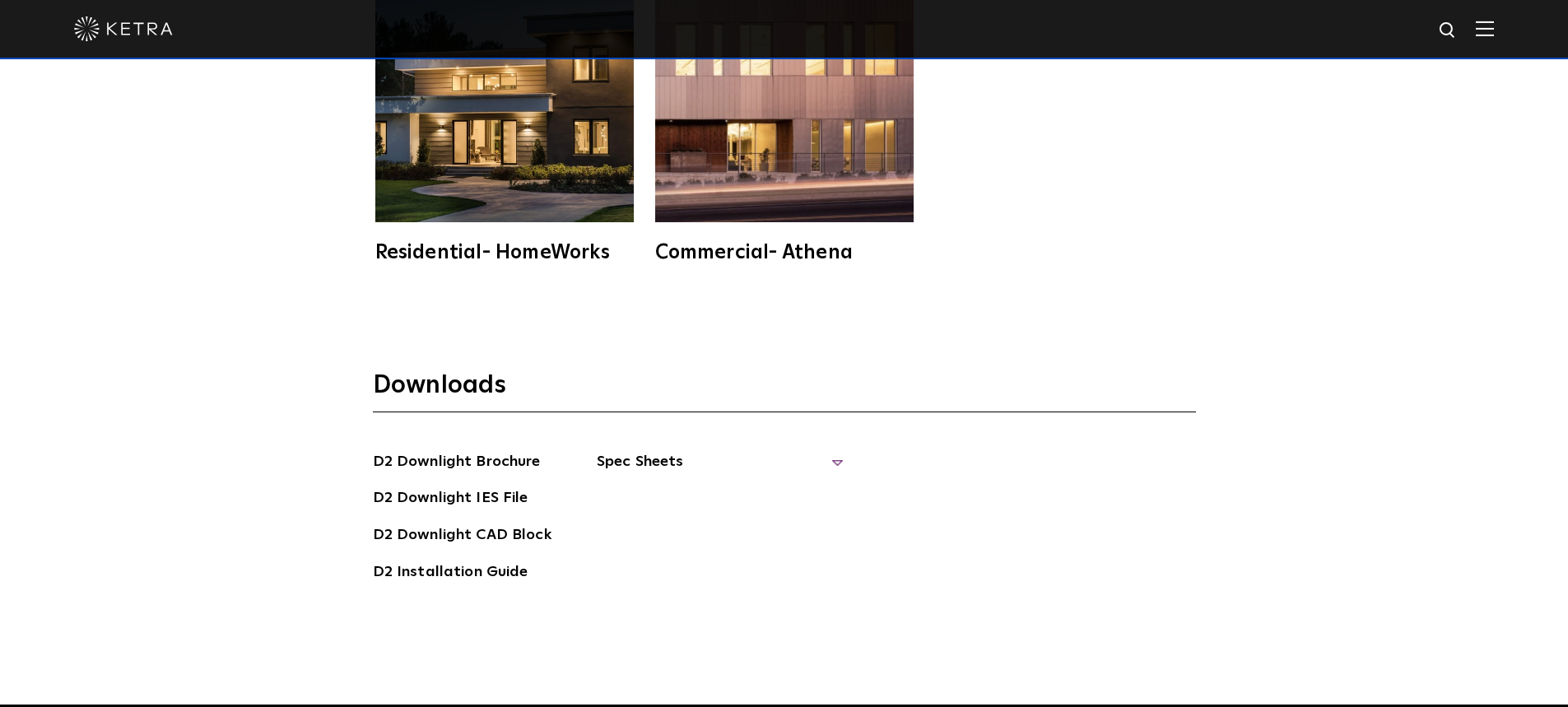
click at [698, 450] on span "Spec Sheets" at bounding box center [720, 468] width 247 height 36
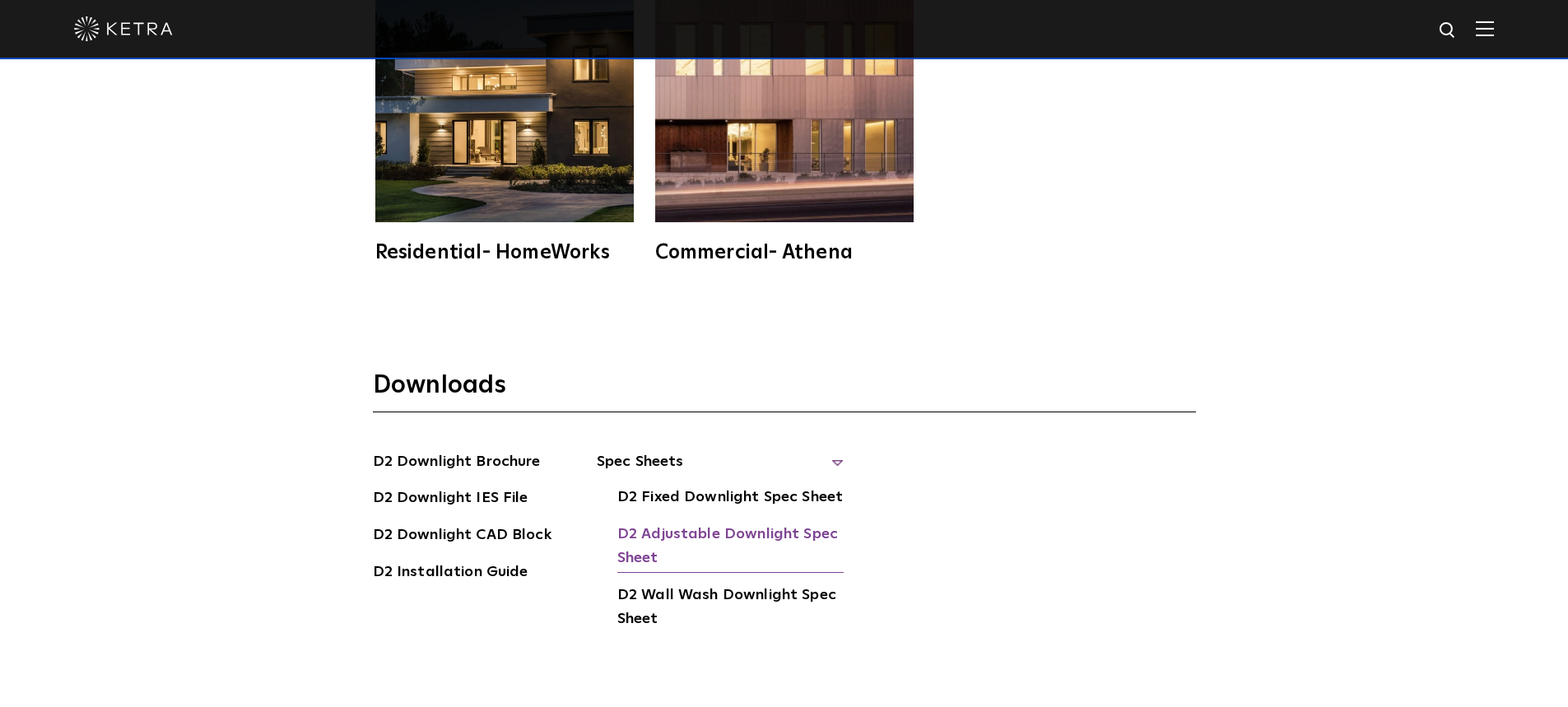
click at [738, 523] on link "D2 Adjustable Downlight Spec Sheet" at bounding box center [731, 547] width 226 height 50
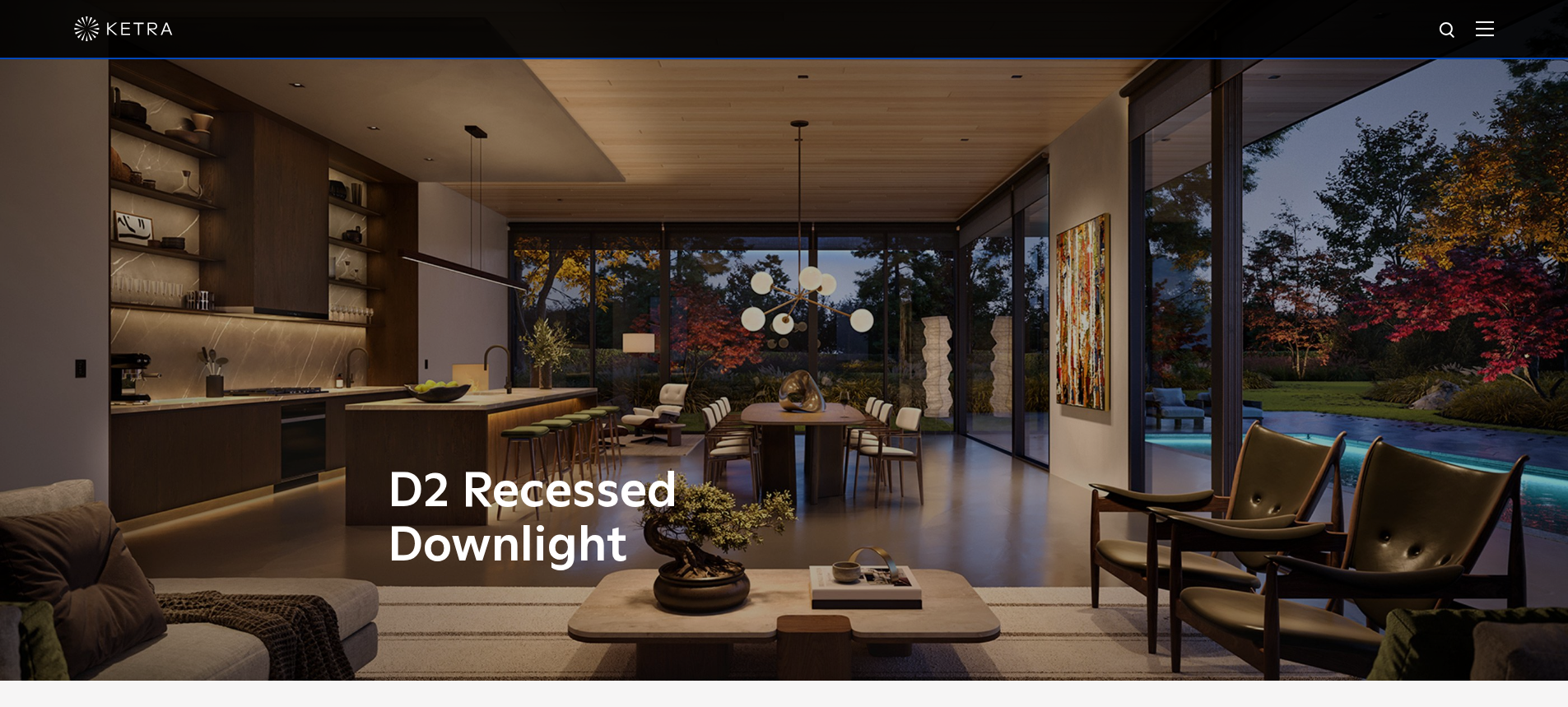
scroll to position [0, 0]
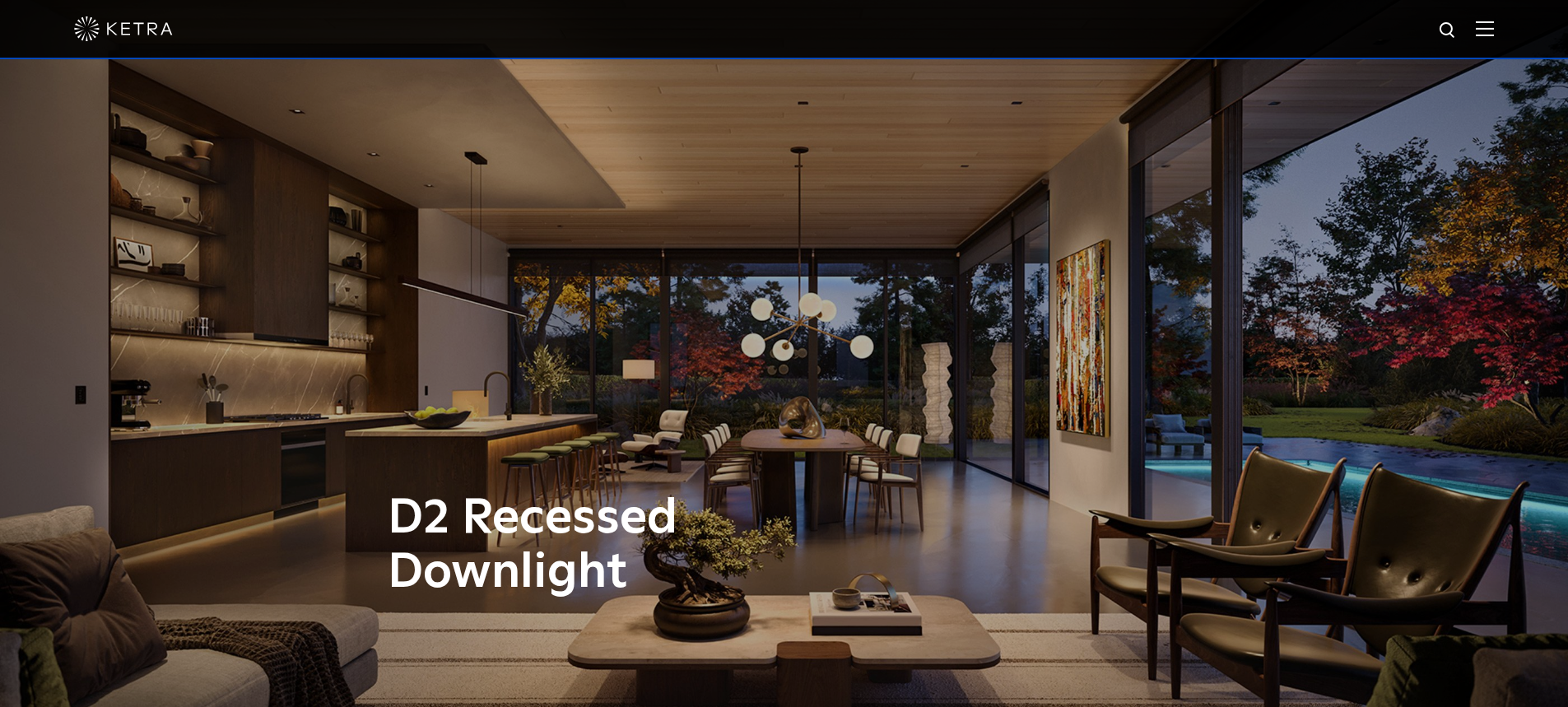
click at [131, 35] on img at bounding box center [123, 29] width 99 height 25
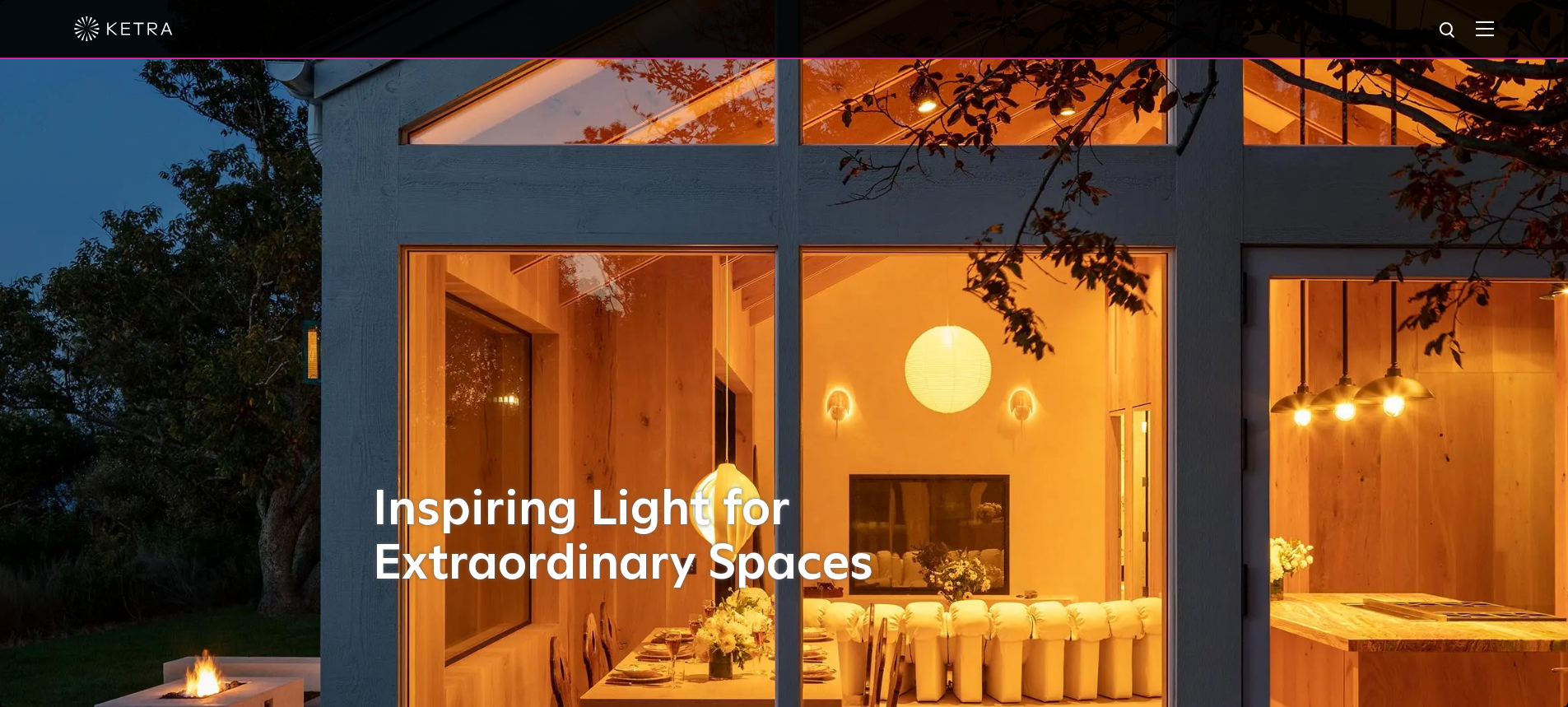
click at [1513, 23] on div at bounding box center [784, 30] width 1568 height 60
click at [1494, 29] on img at bounding box center [1485, 28] width 18 height 16
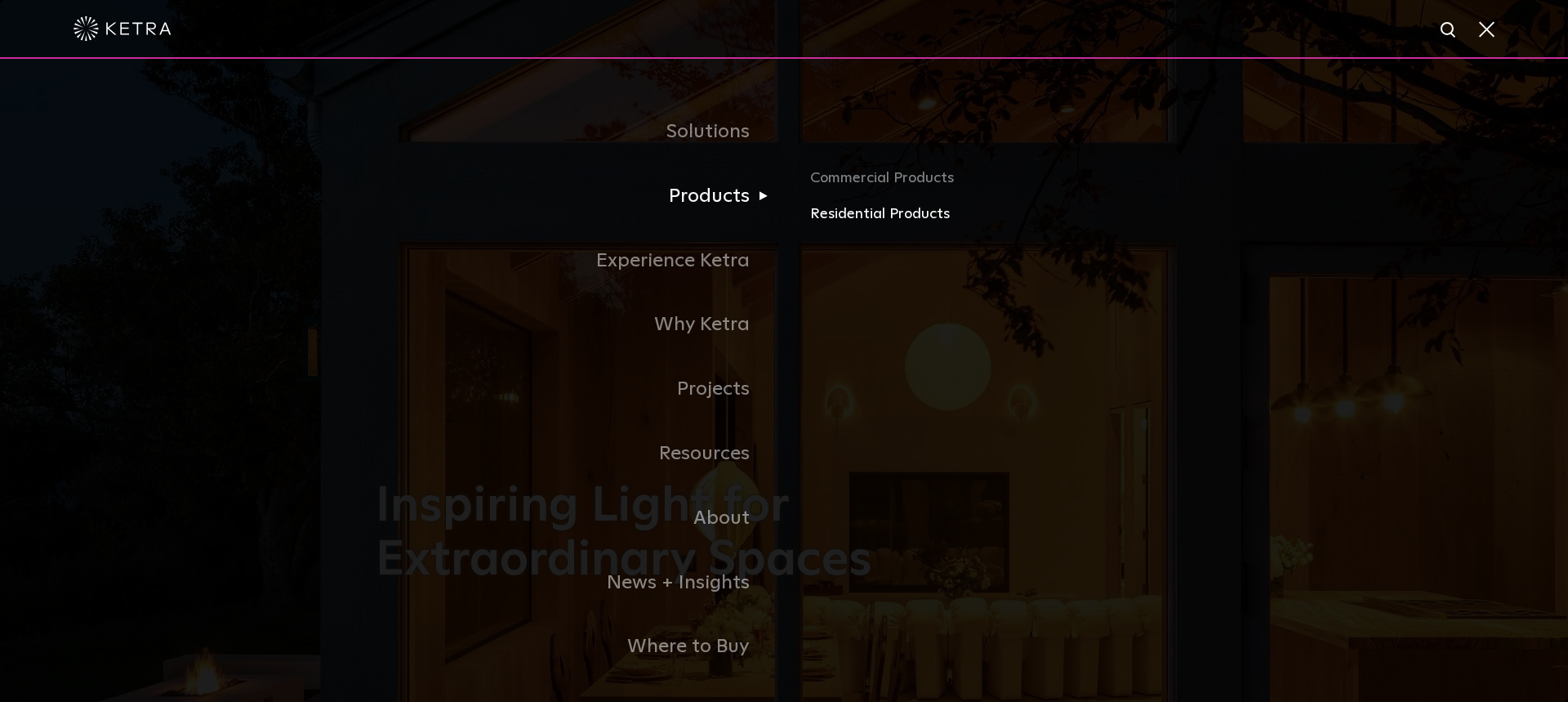
click at [842, 220] on link "Residential Products" at bounding box center [1001, 214] width 382 height 24
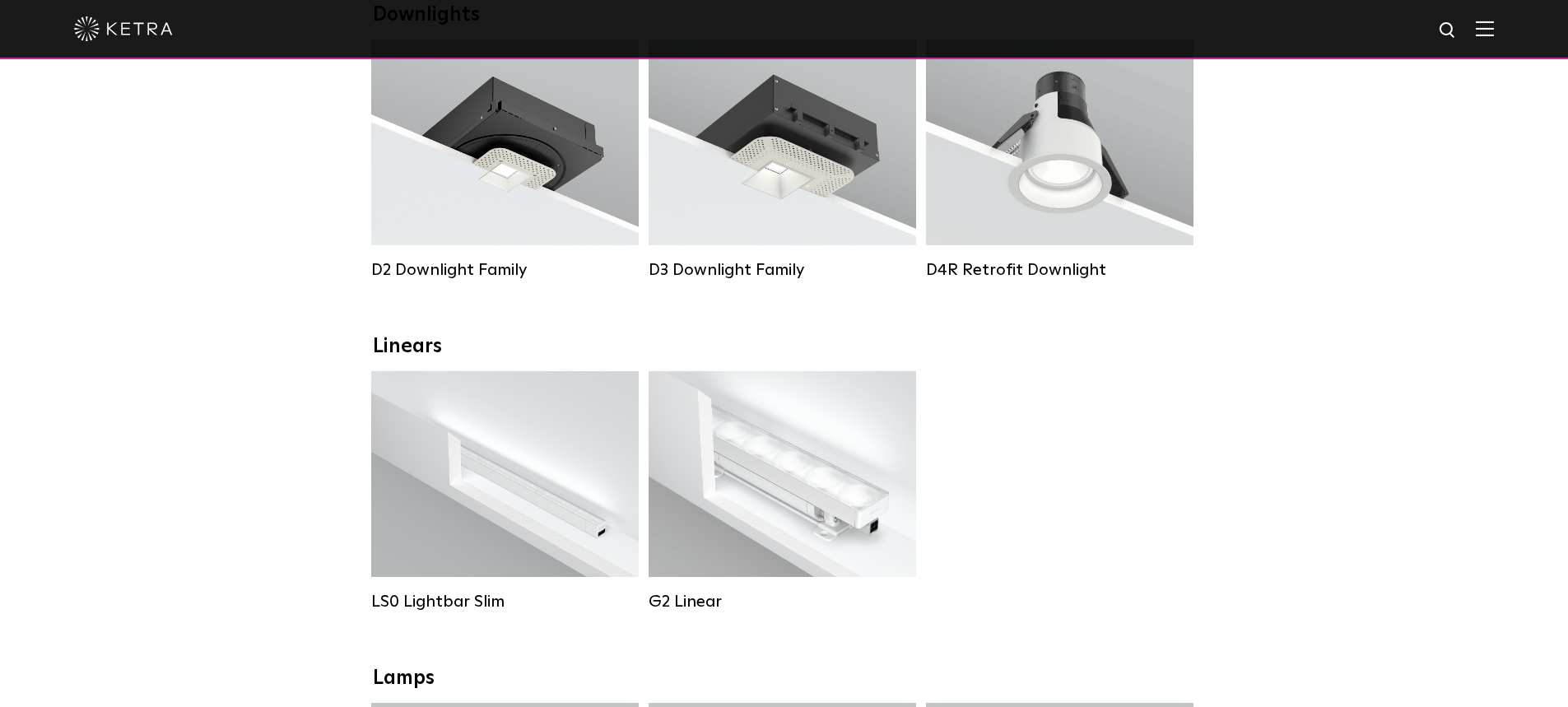
scroll to position [329, 0]
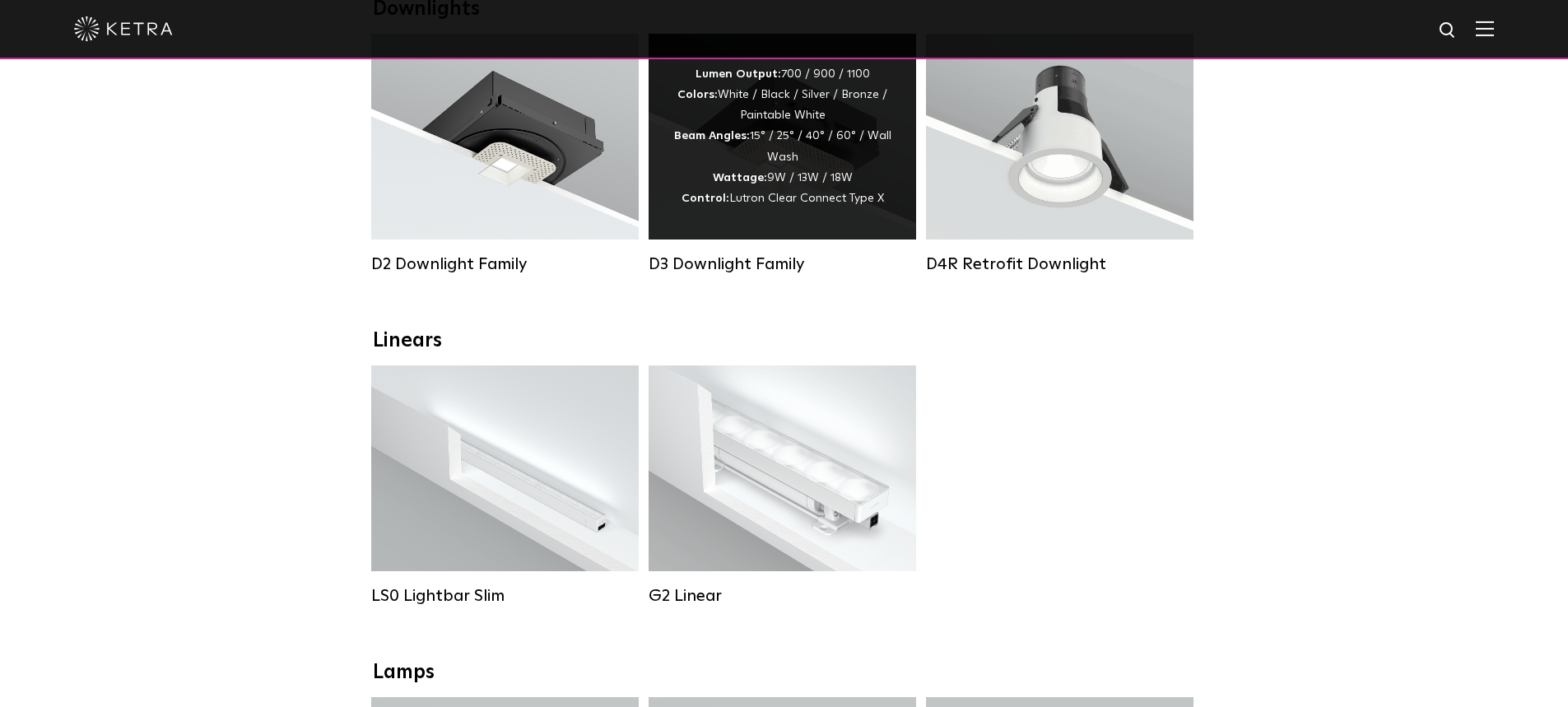
click at [816, 204] on span "Lutron Clear Connect Type X" at bounding box center [806, 198] width 154 height 11
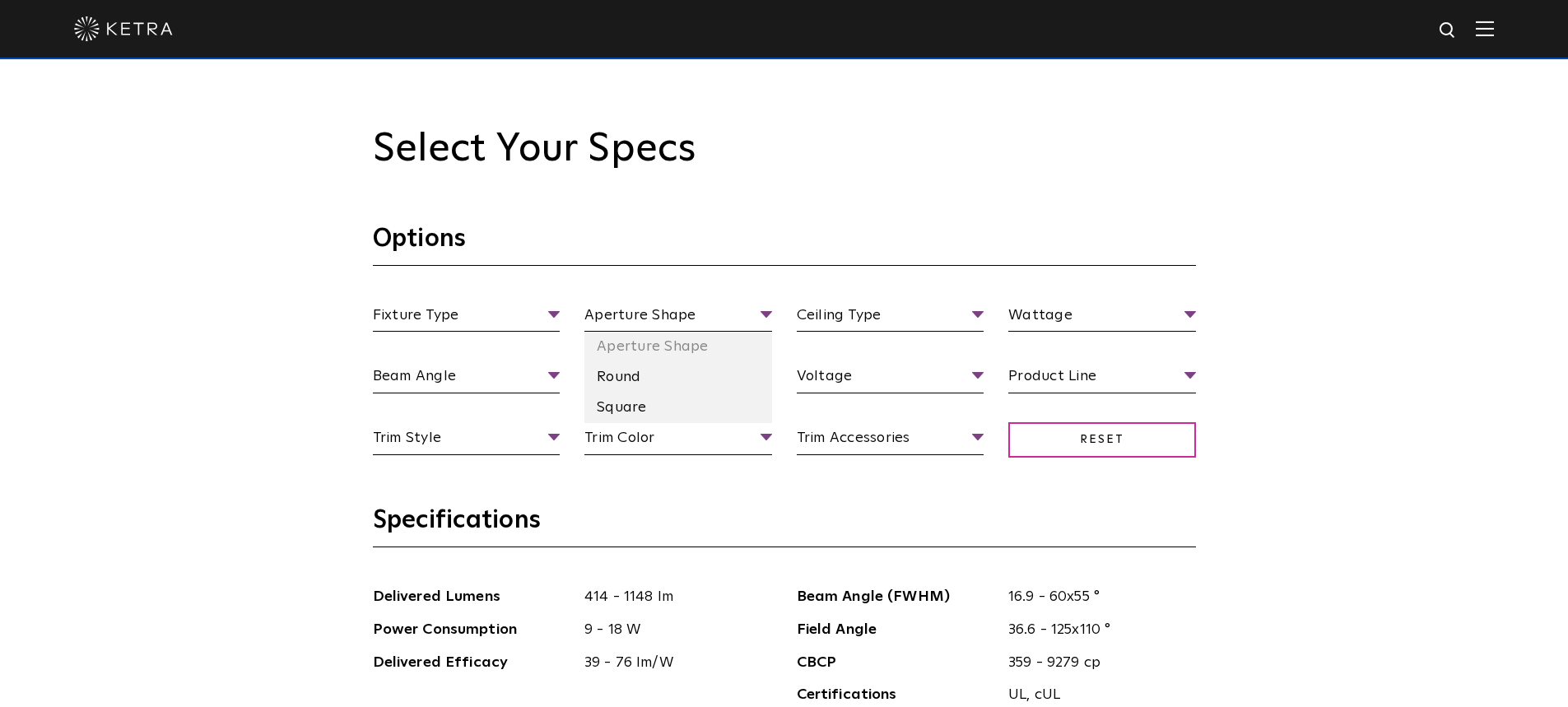
scroll to position [1481, 0]
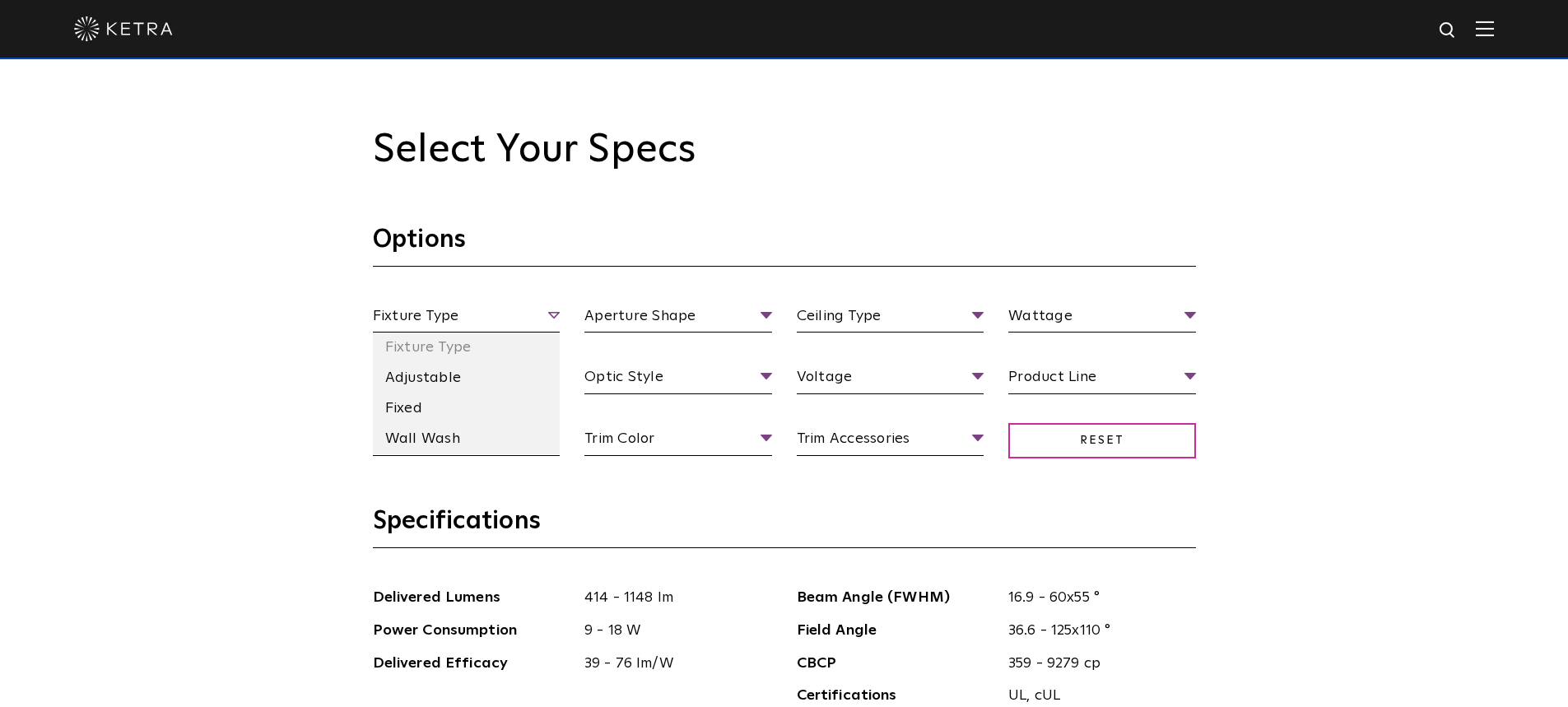
click at [536, 311] on span "Fixture Type" at bounding box center [467, 318] width 188 height 29
click at [498, 389] on li "Adjustable" at bounding box center [467, 378] width 188 height 31
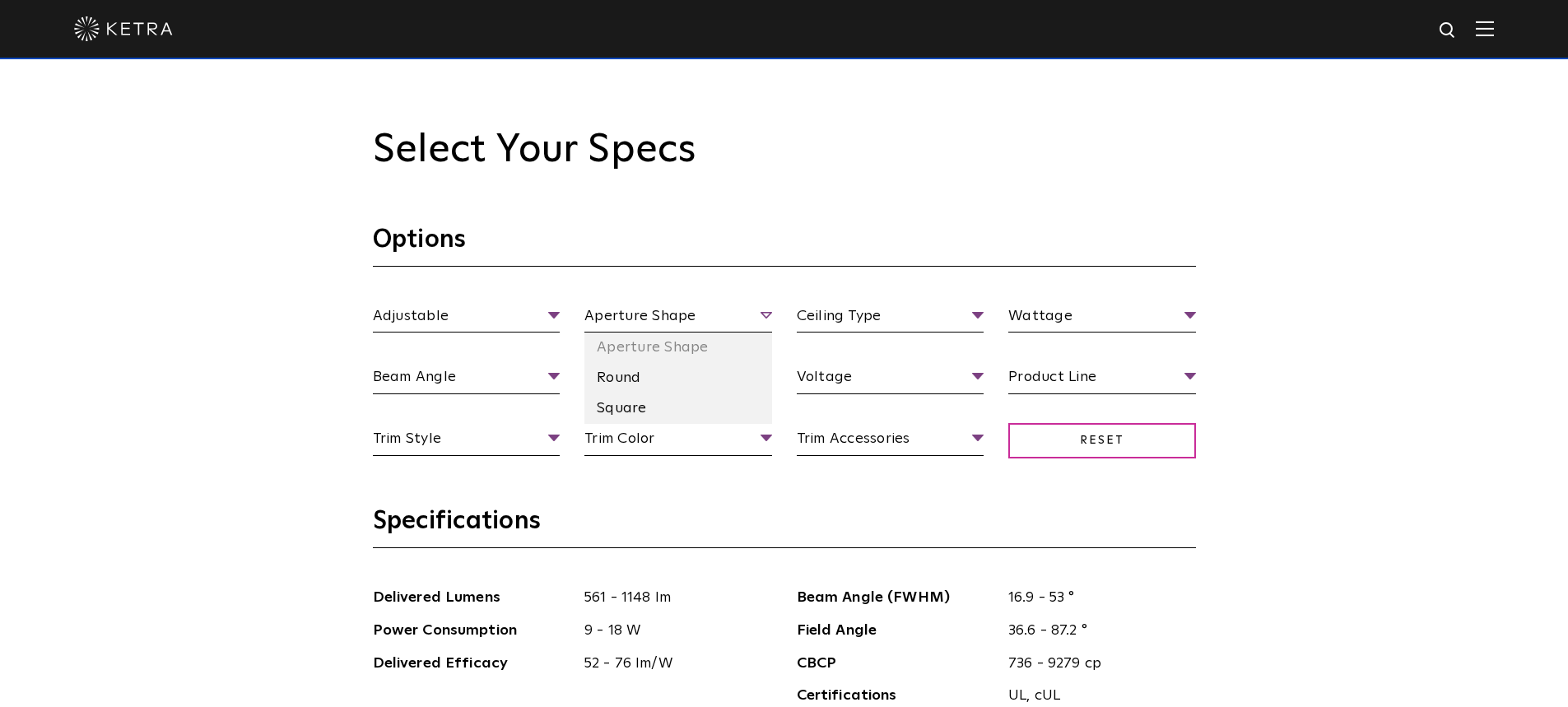
click at [685, 321] on span "Aperture Shape" at bounding box center [678, 318] width 188 height 29
click at [671, 368] on li "Round" at bounding box center [678, 378] width 188 height 31
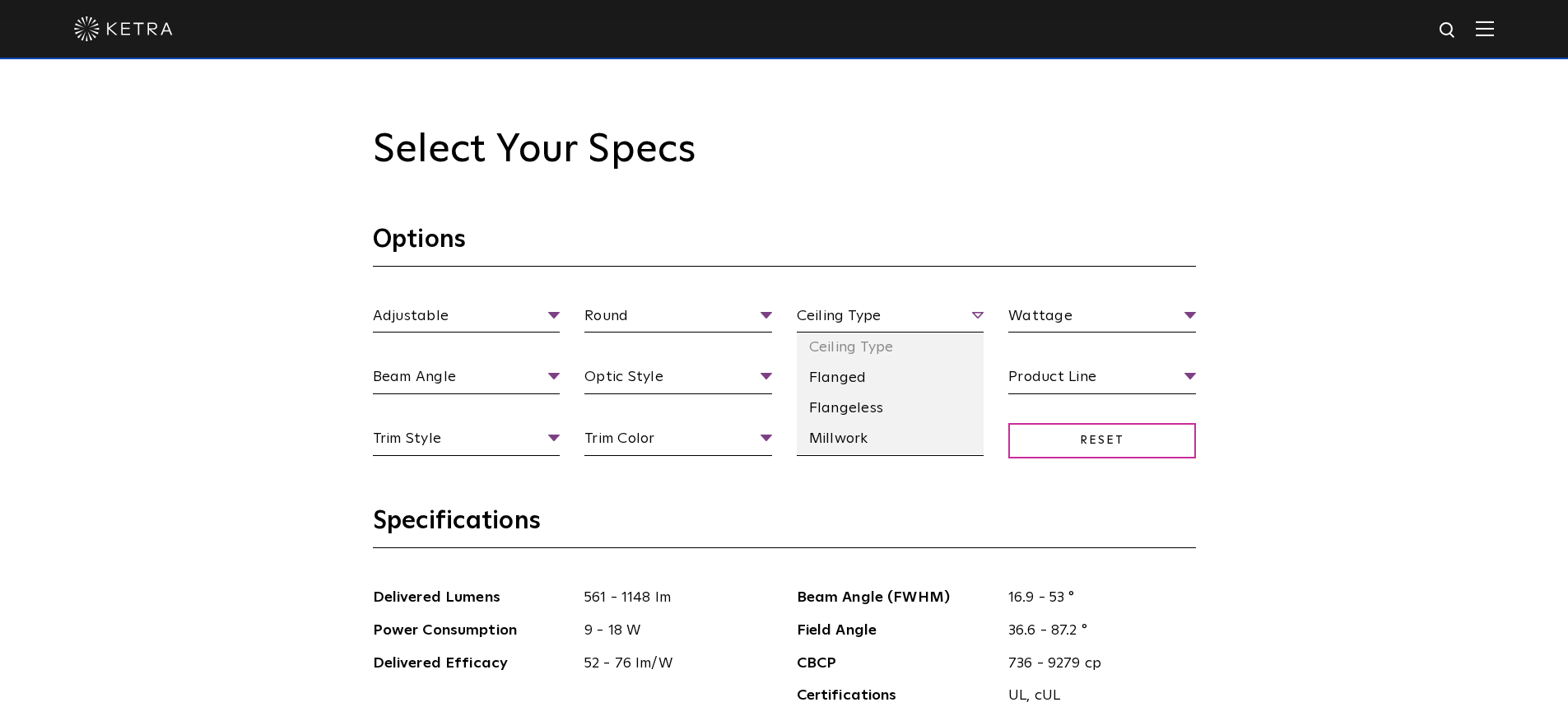
click at [911, 312] on span "Ceiling Type" at bounding box center [891, 318] width 188 height 29
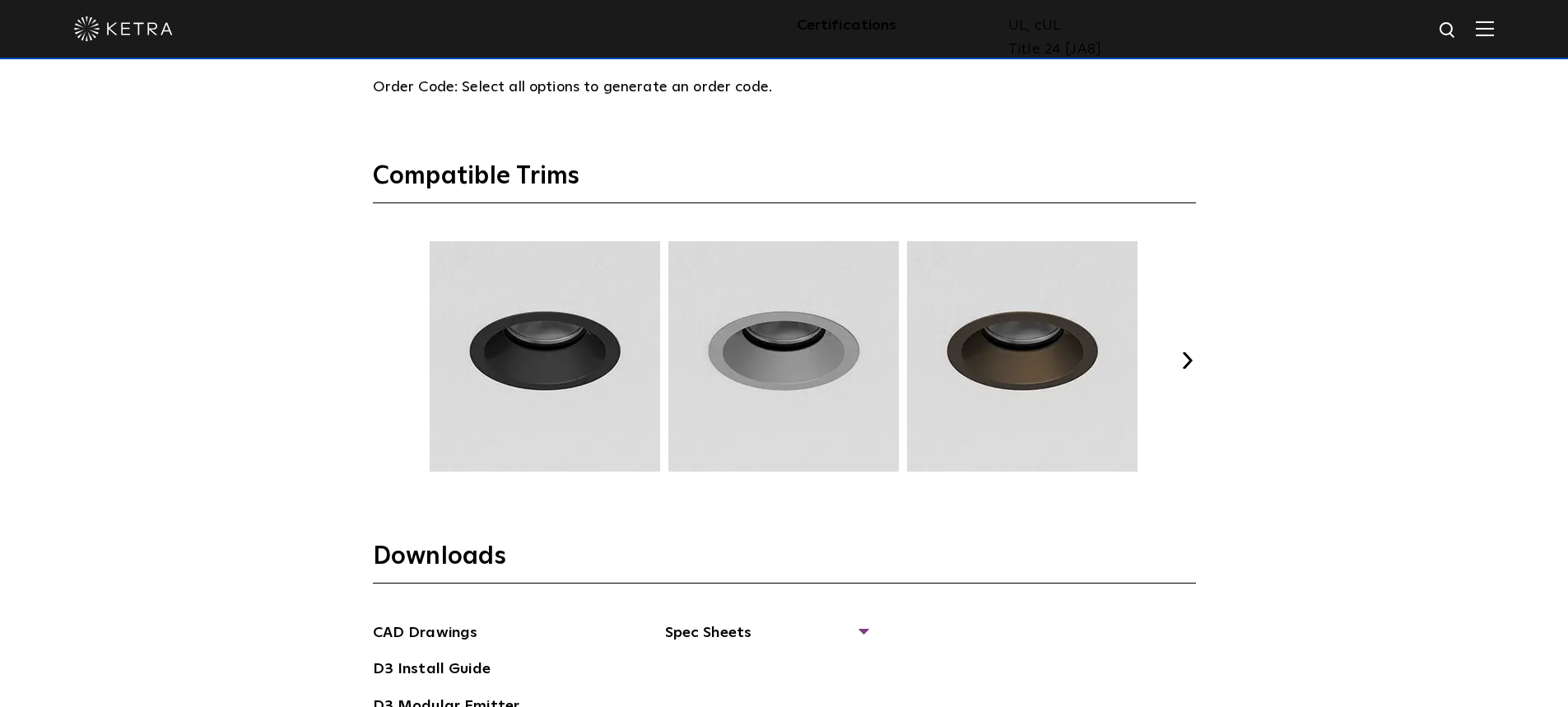
scroll to position [2304, 0]
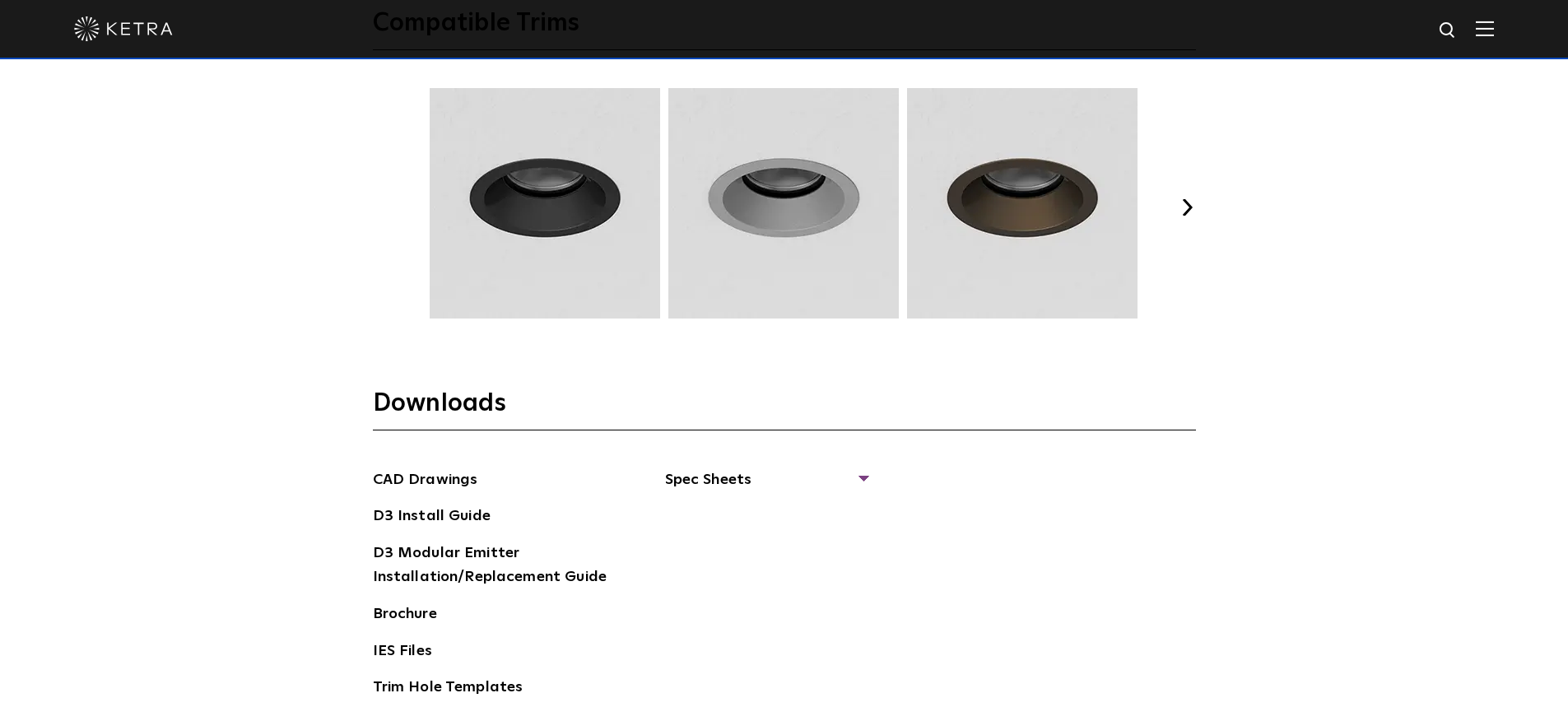
click at [1186, 213] on button "Next" at bounding box center [1187, 207] width 17 height 17
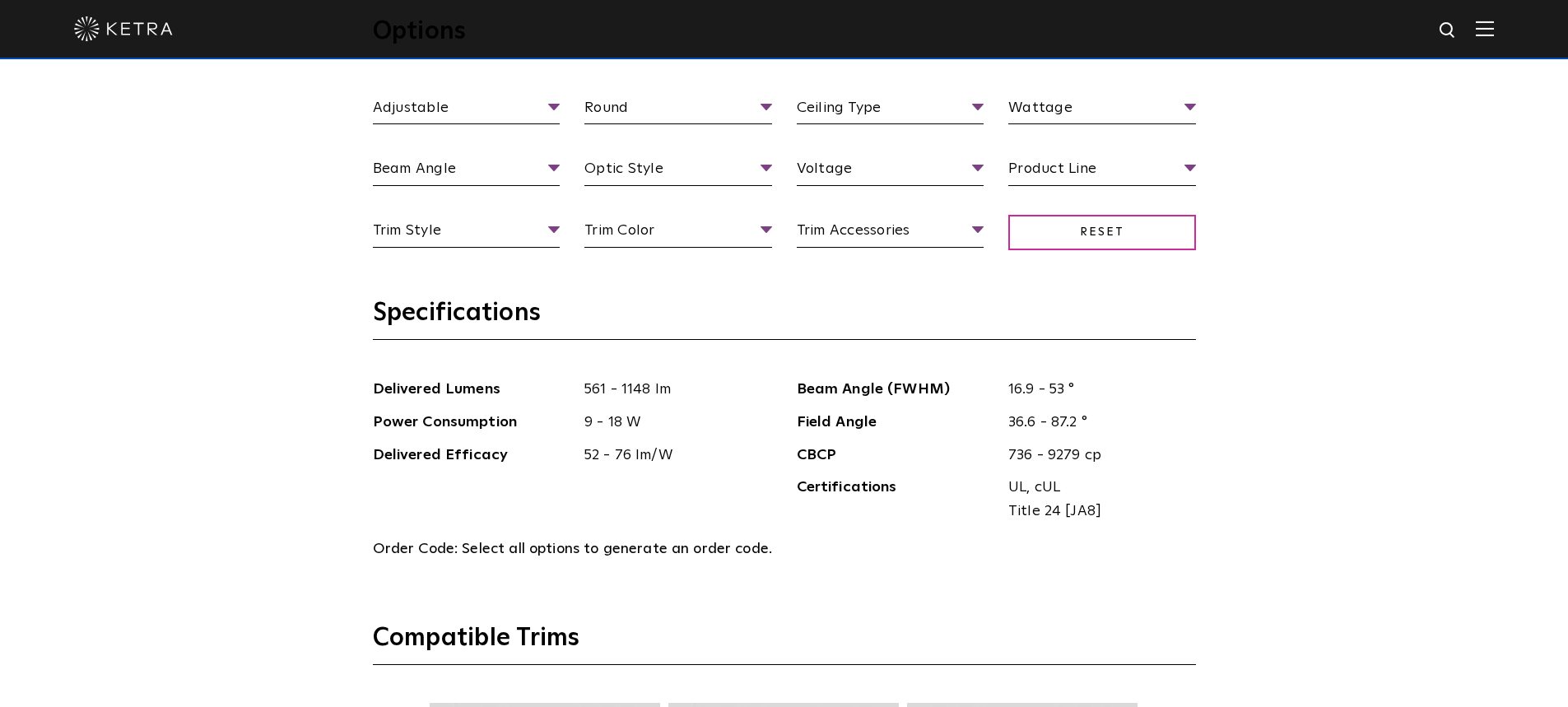
scroll to position [1563, 0]
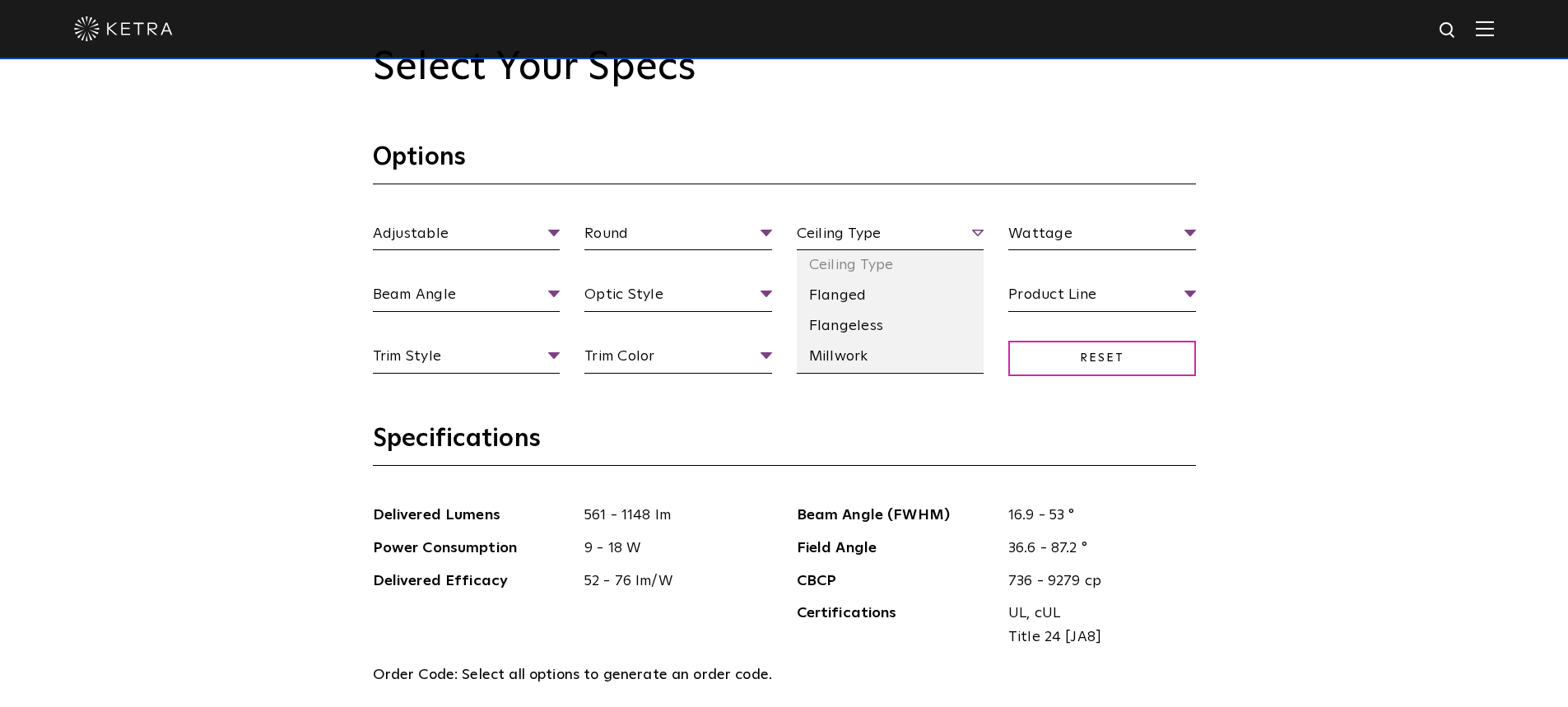
click at [977, 232] on span "Ceiling Type" at bounding box center [891, 236] width 188 height 29
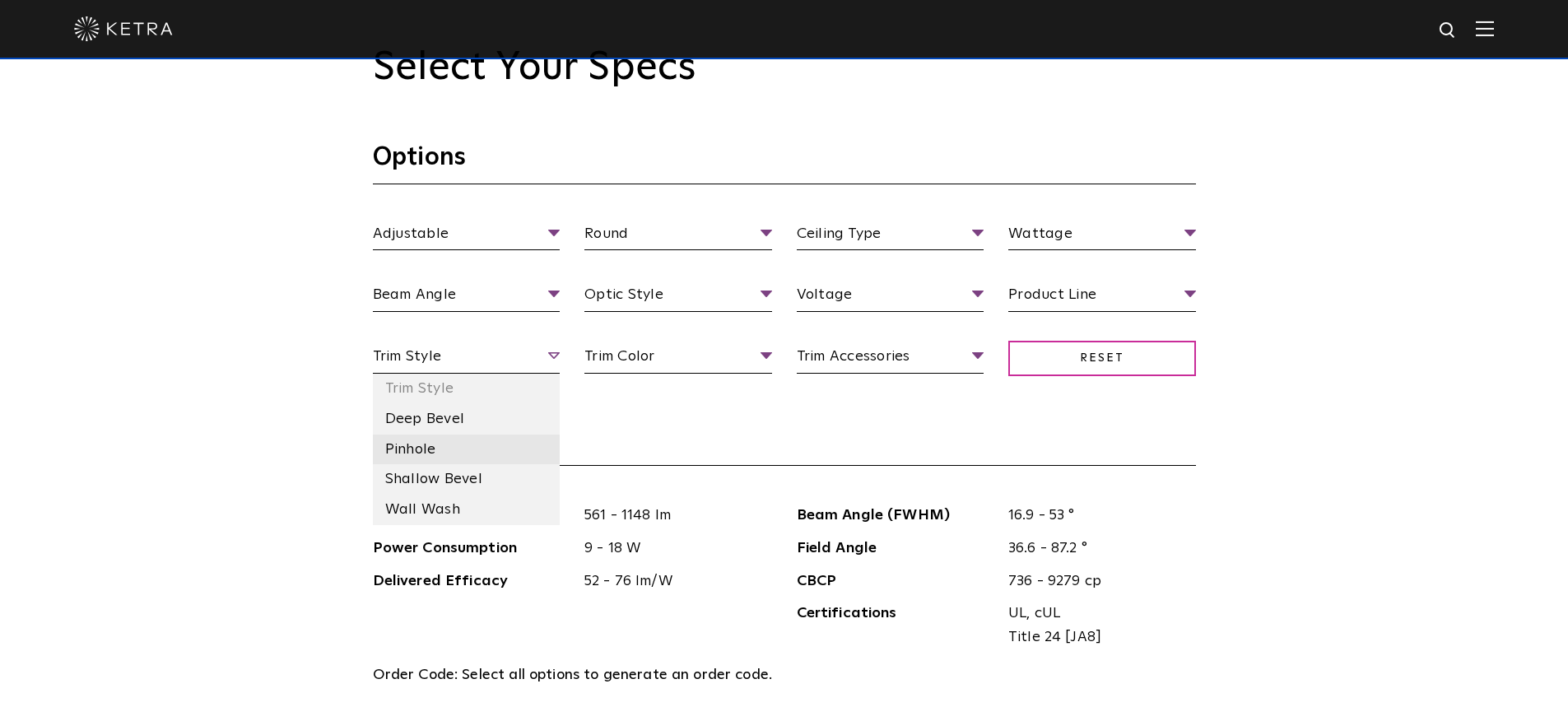
click at [476, 453] on li "Pinhole" at bounding box center [467, 449] width 188 height 31
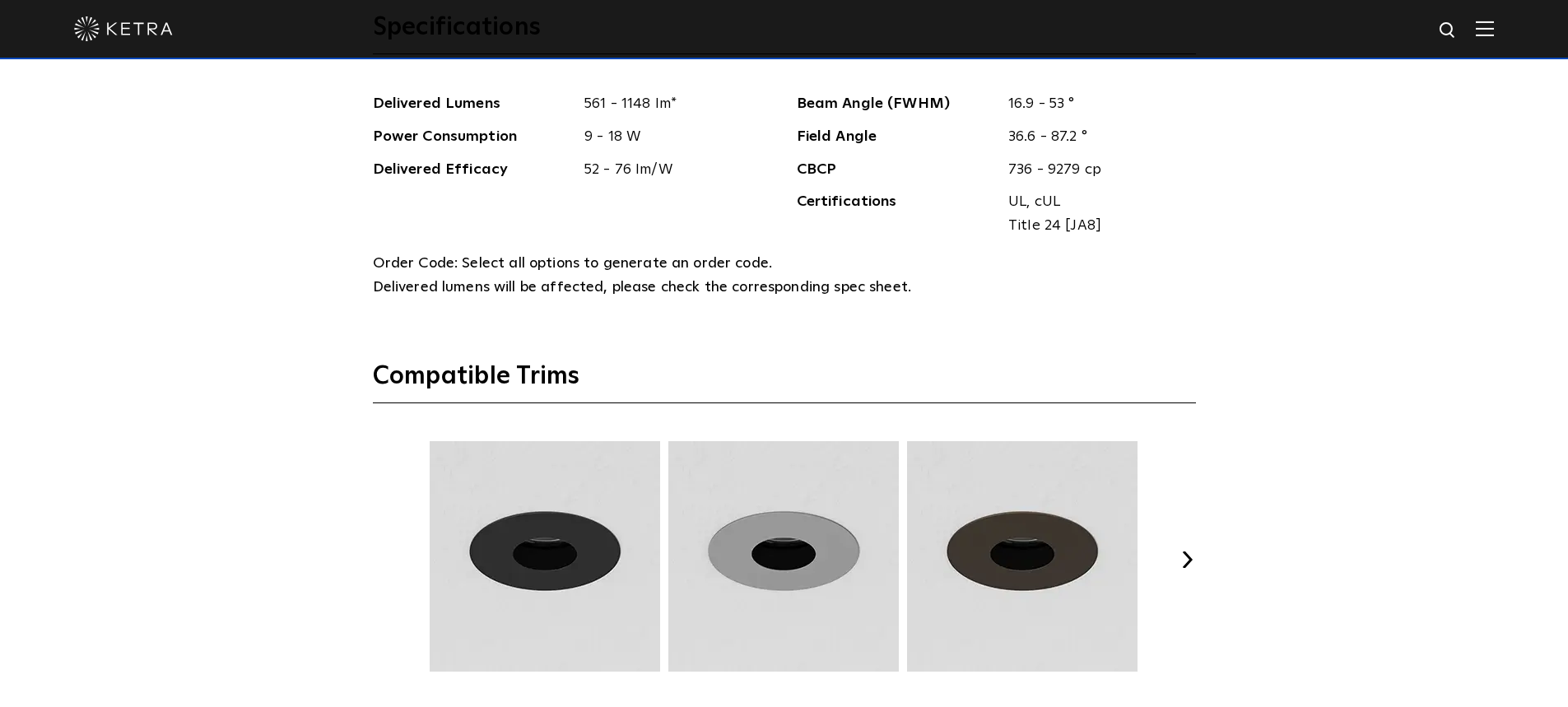
scroll to position [2304, 0]
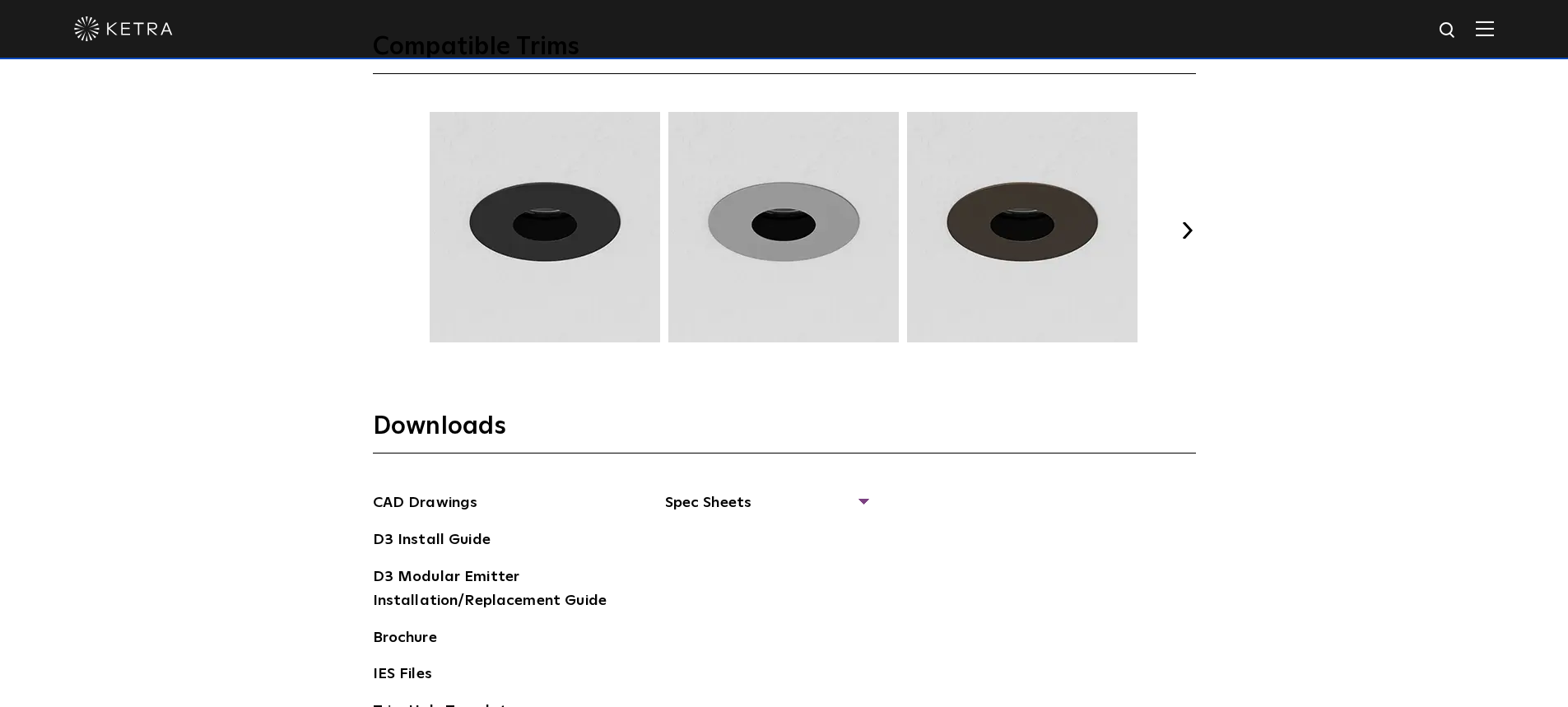
click at [1200, 235] on div "Select Your Specs Options Adjustable Fixture Type Adjustable Fixed Wall Wash Ro…" at bounding box center [784, 46] width 856 height 1486
click at [1192, 235] on button "Next" at bounding box center [1187, 230] width 17 height 17
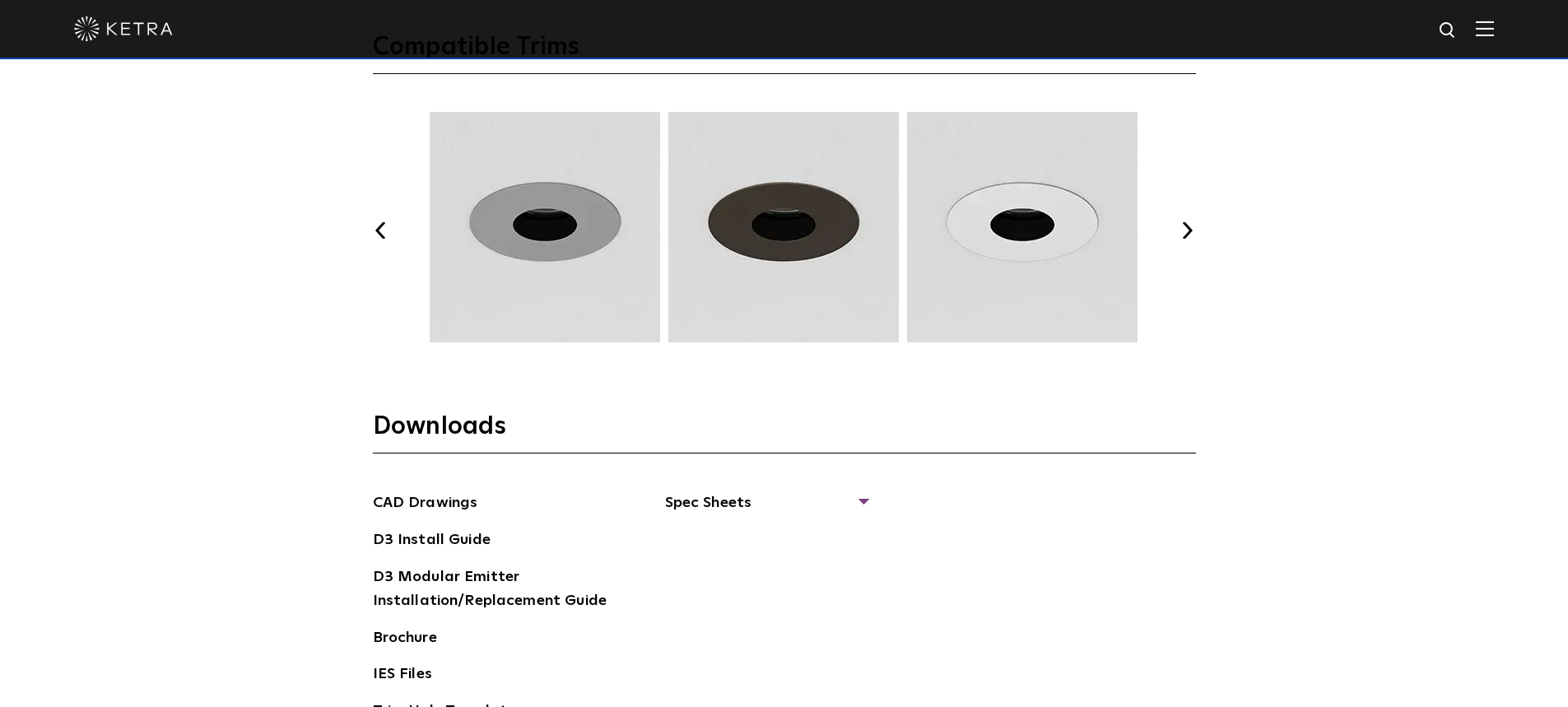
click at [1192, 235] on button "Next" at bounding box center [1187, 230] width 17 height 17
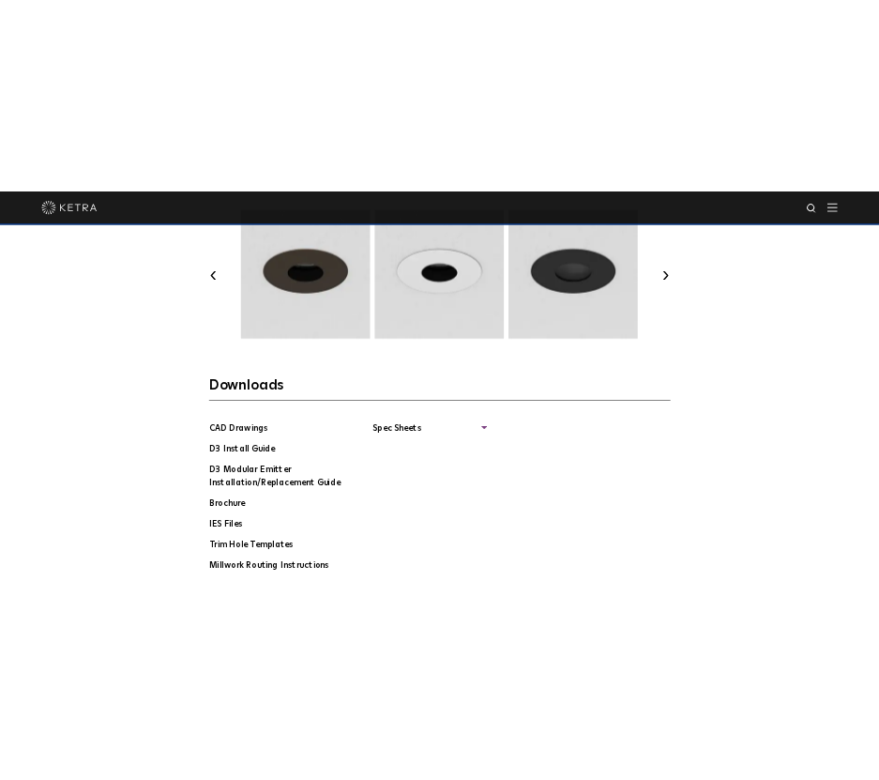
scroll to position [3002, 0]
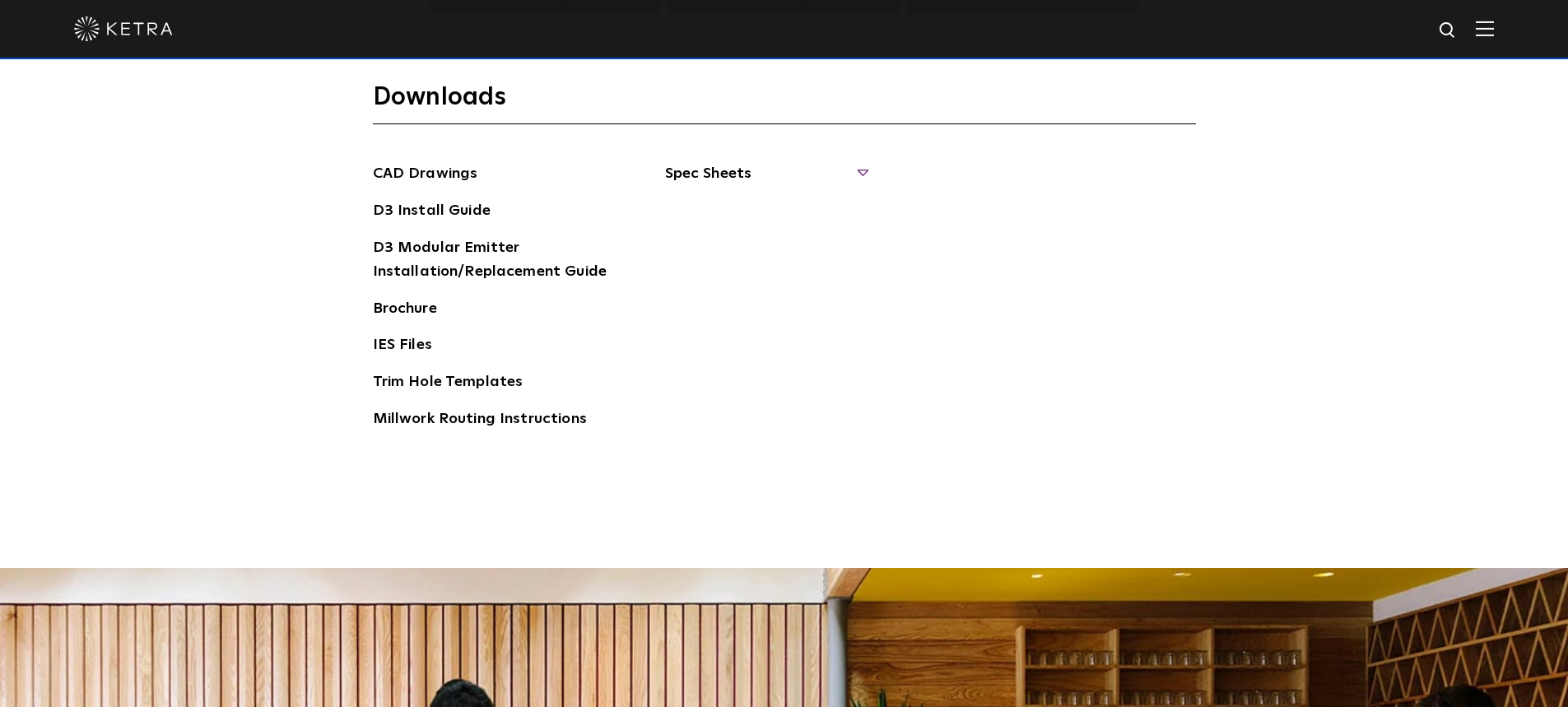
click at [770, 177] on span "Spec Sheets" at bounding box center [766, 180] width 202 height 36
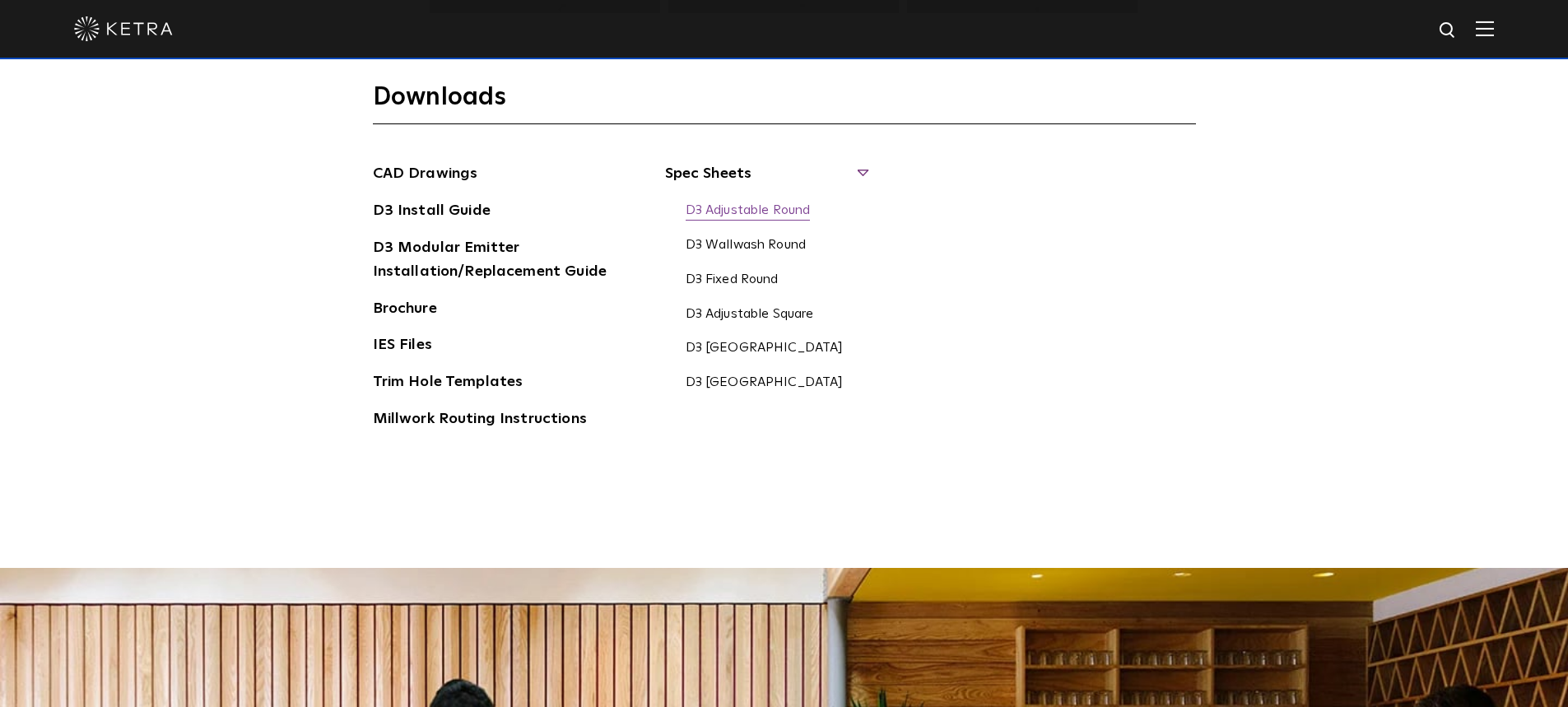
click at [772, 212] on link "D3 Adjustable Round" at bounding box center [748, 211] width 125 height 18
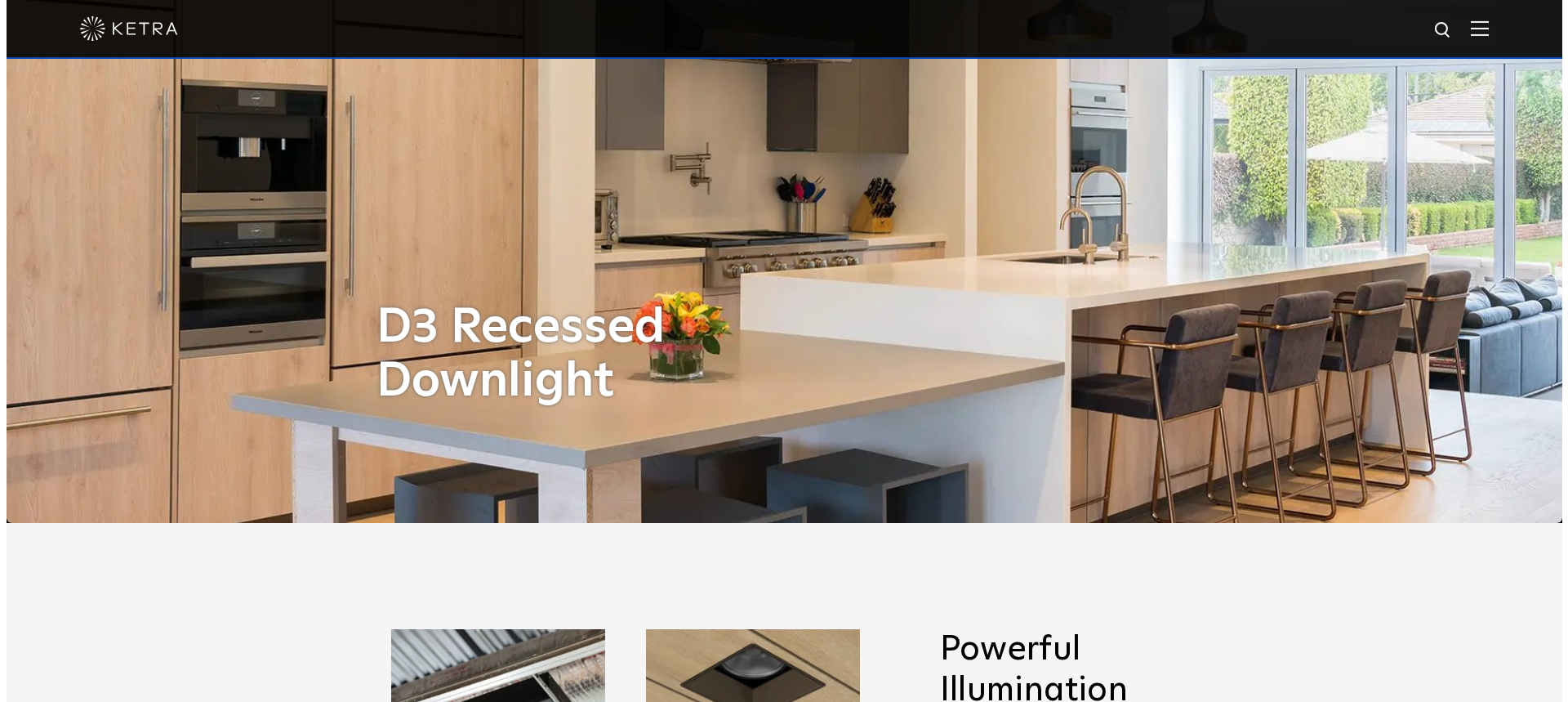
scroll to position [0, 0]
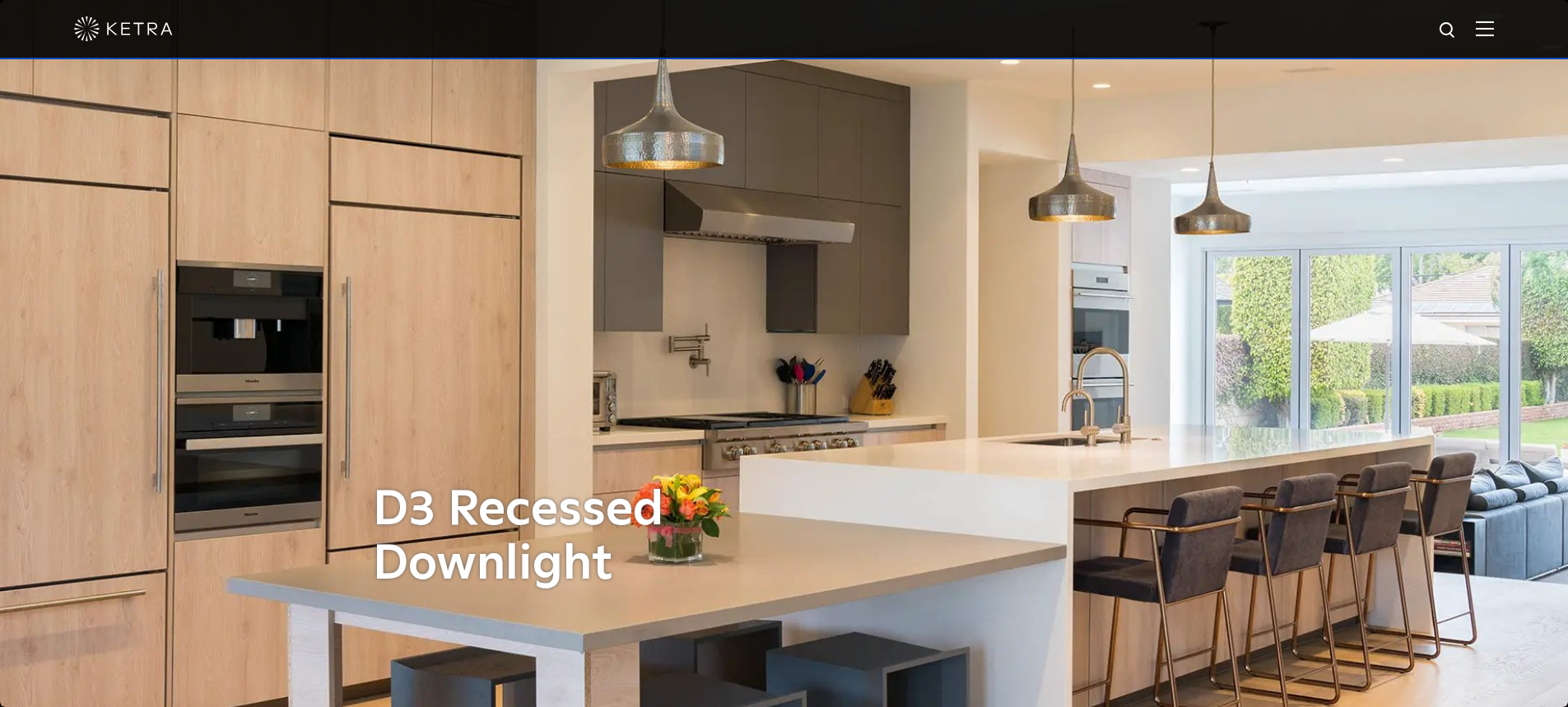
click at [1494, 26] on img at bounding box center [1485, 28] width 18 height 16
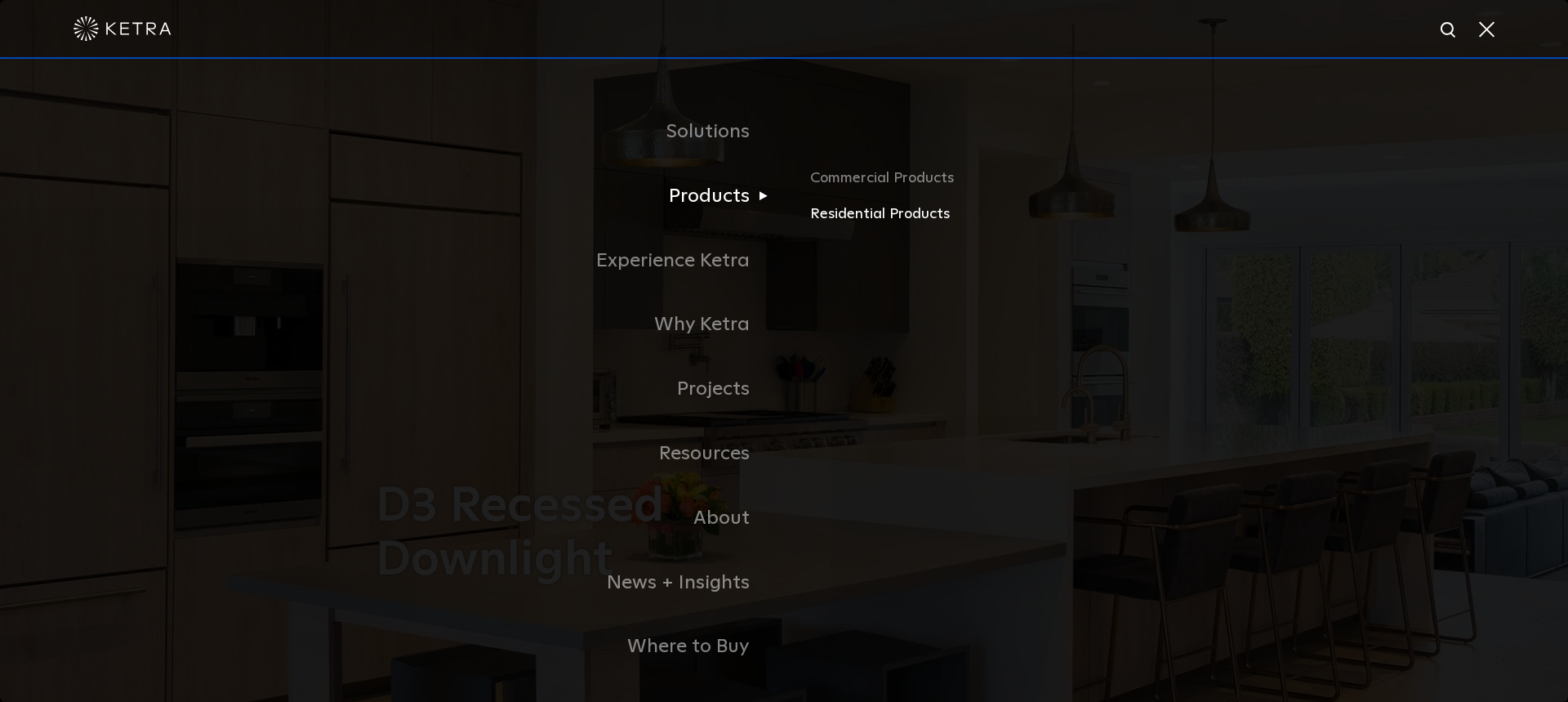
click at [821, 219] on link "Residential Products" at bounding box center [1001, 214] width 382 height 24
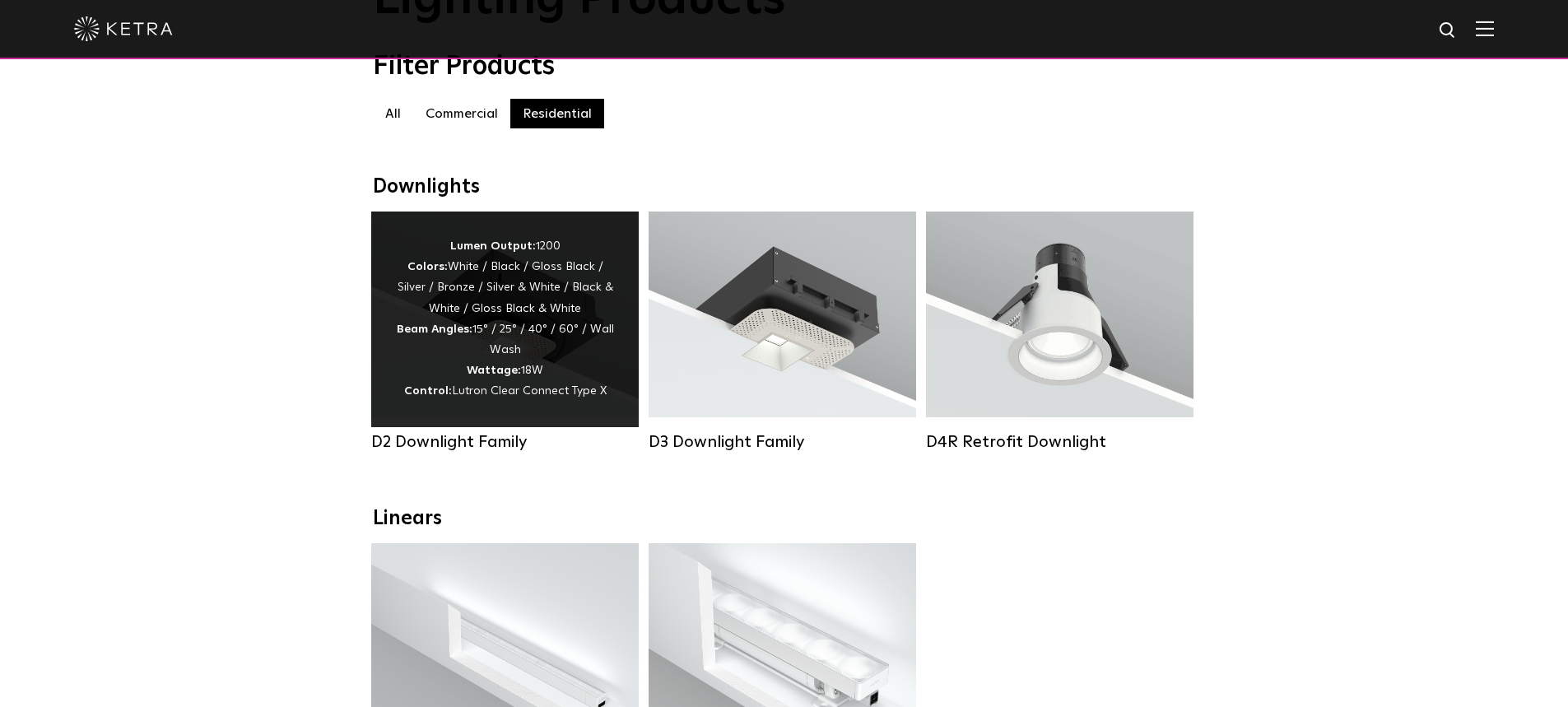
scroll to position [165, 0]
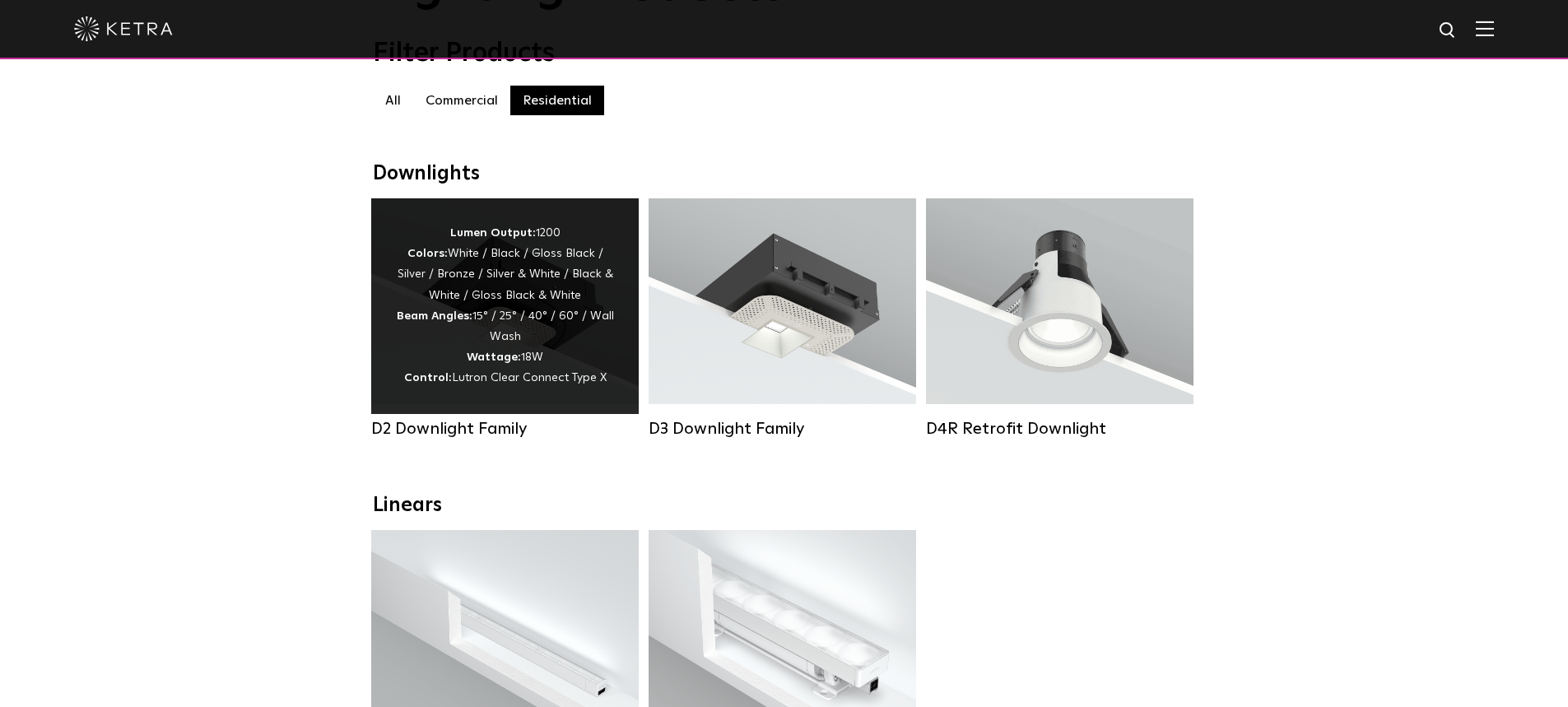
click at [503, 411] on div "Lumen Output: 1200 Colors: White / Black / Gloss Black / Silver / Bronze / Silv…" at bounding box center [505, 306] width 268 height 216
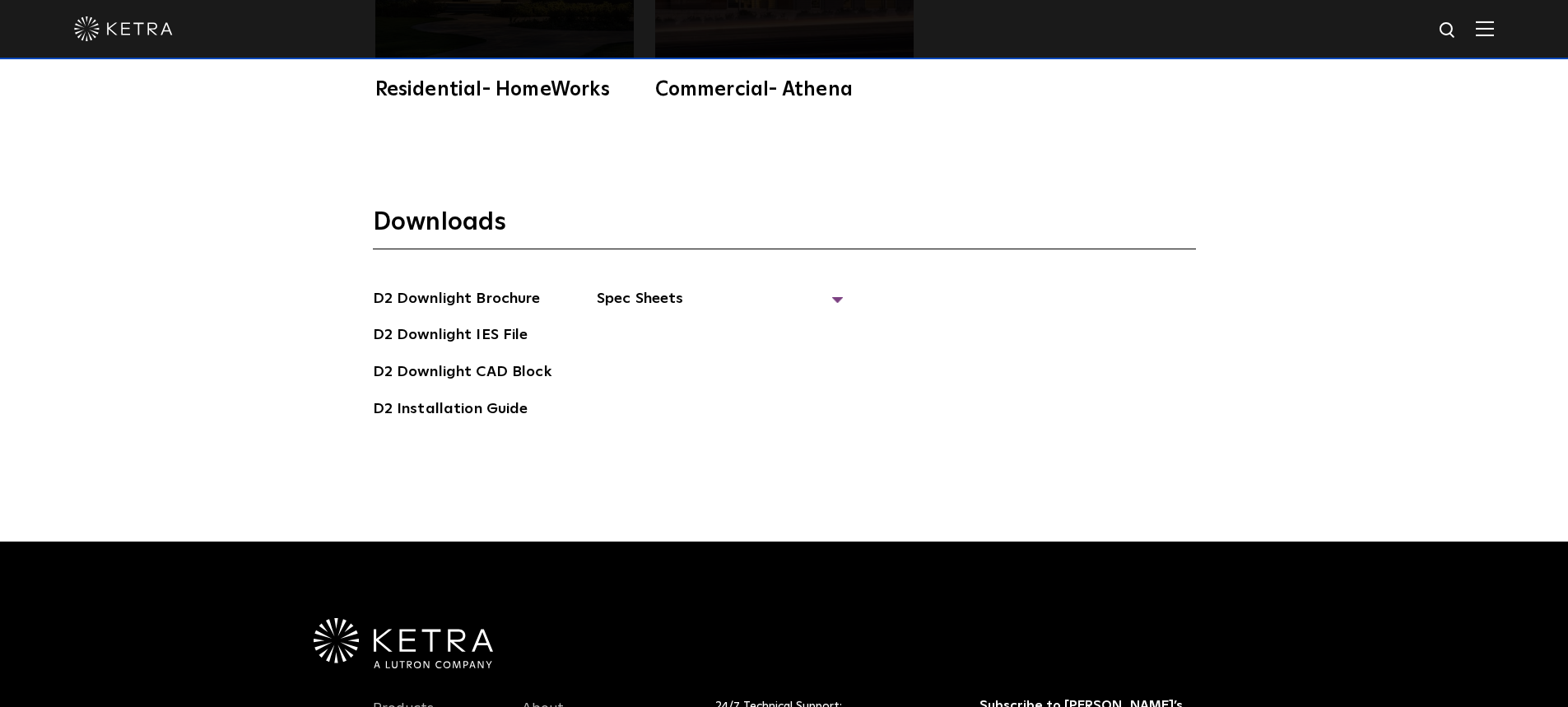
scroll to position [4690, 0]
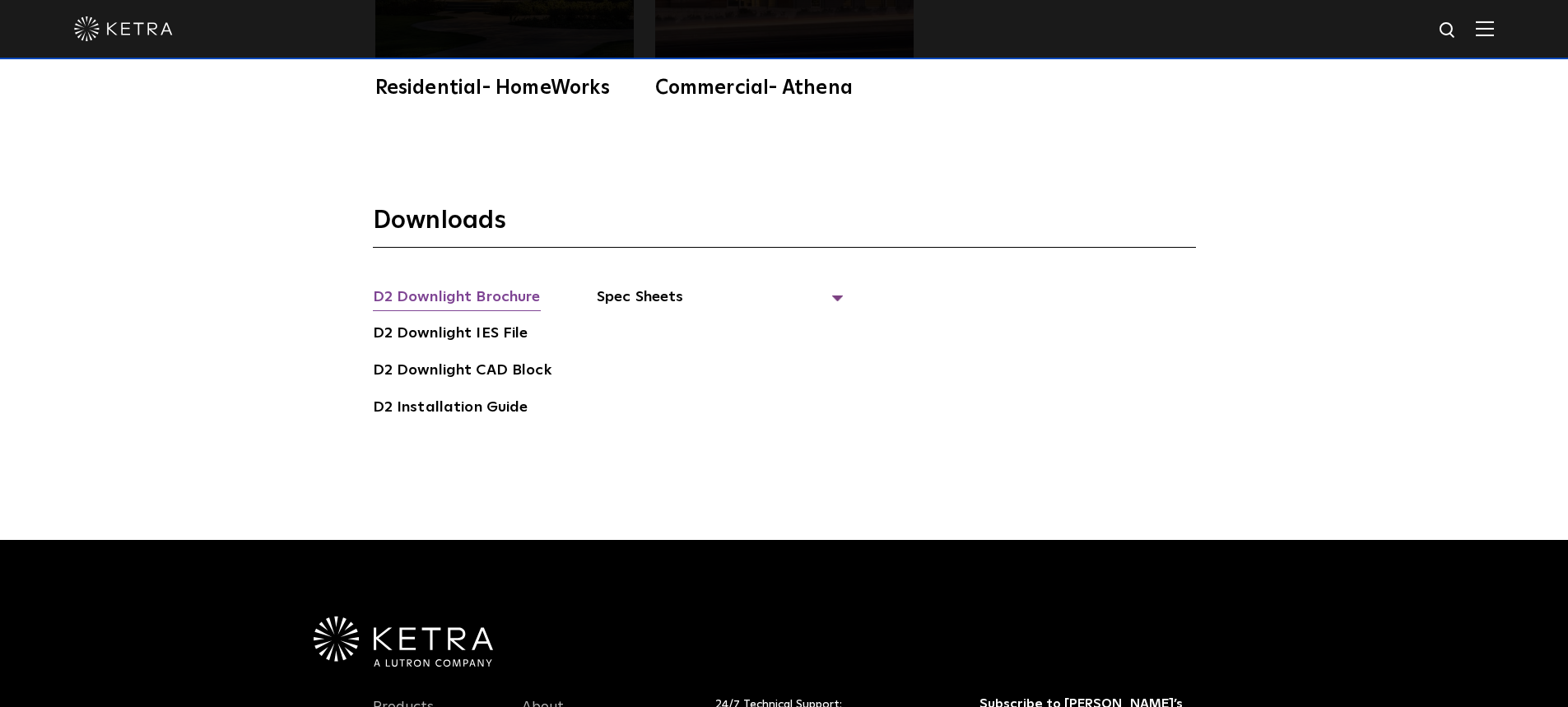
click at [526, 286] on link "D2 Downlight Brochure" at bounding box center [456, 299] width 168 height 26
click at [621, 286] on span "Spec Sheets" at bounding box center [720, 304] width 247 height 36
